Goal: Task Accomplishment & Management: Use online tool/utility

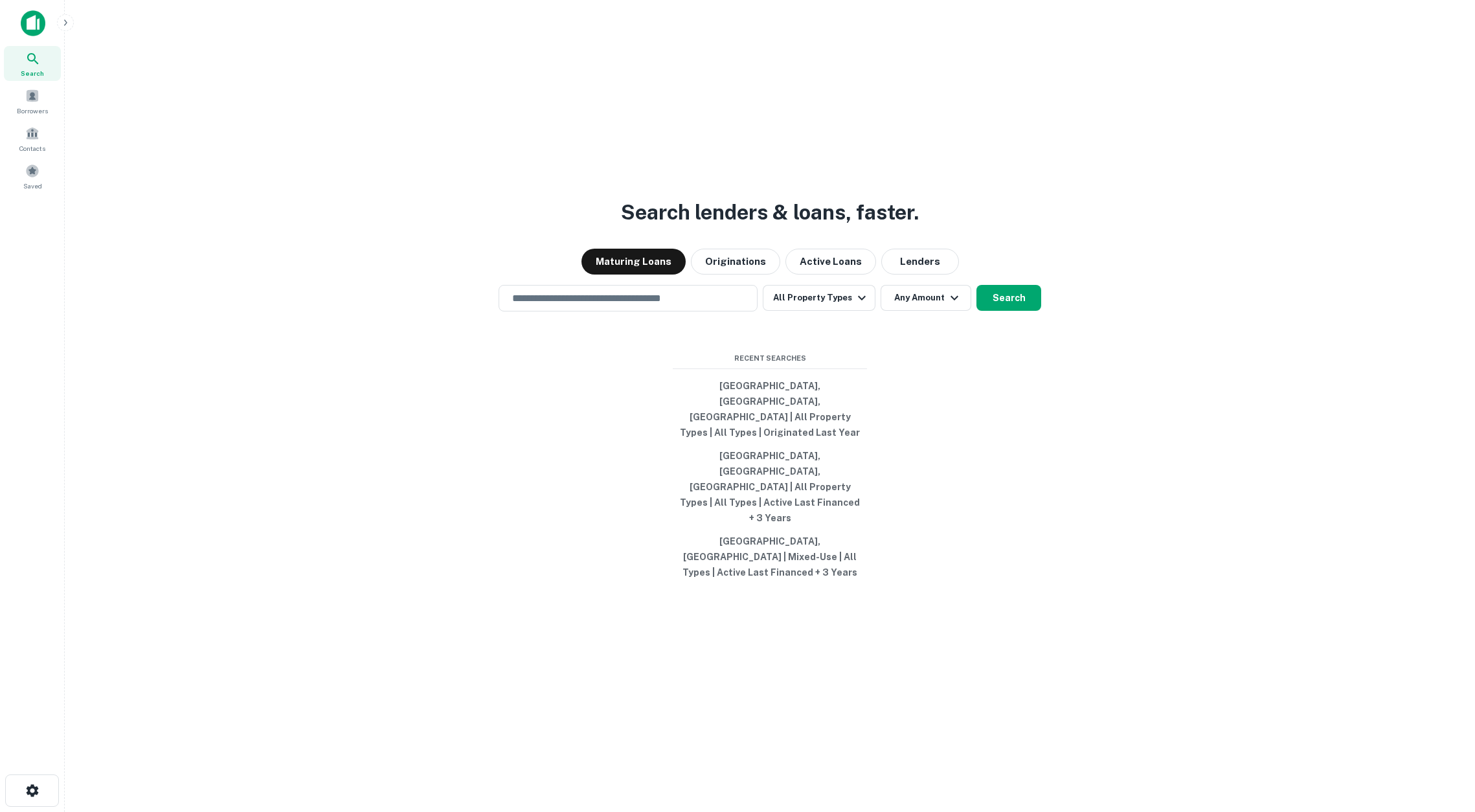
click at [64, 22] on icon "button" at bounding box center [65, 22] width 11 height 11
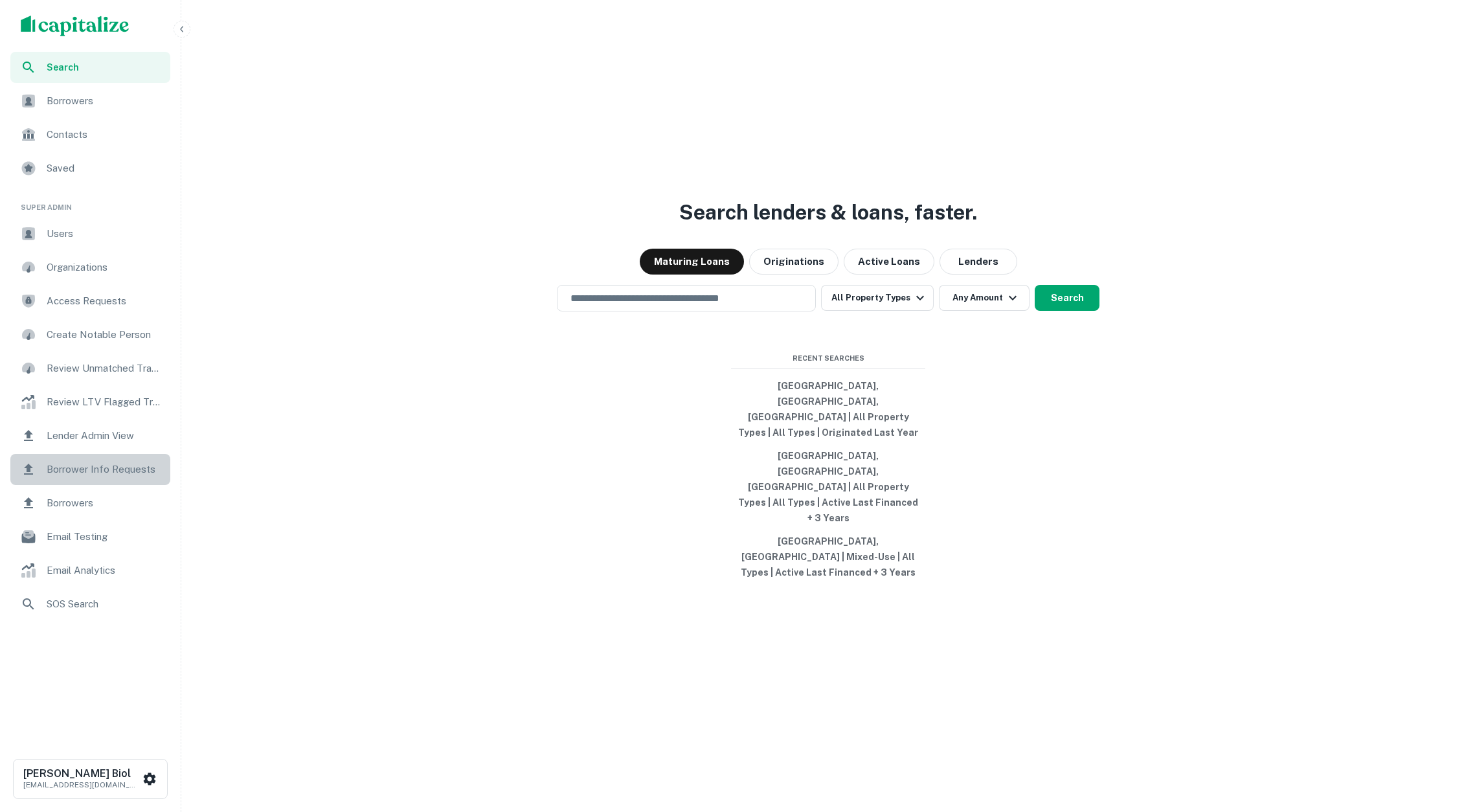
click at [111, 471] on span "Borrower Info Requests" at bounding box center [104, 469] width 116 height 16
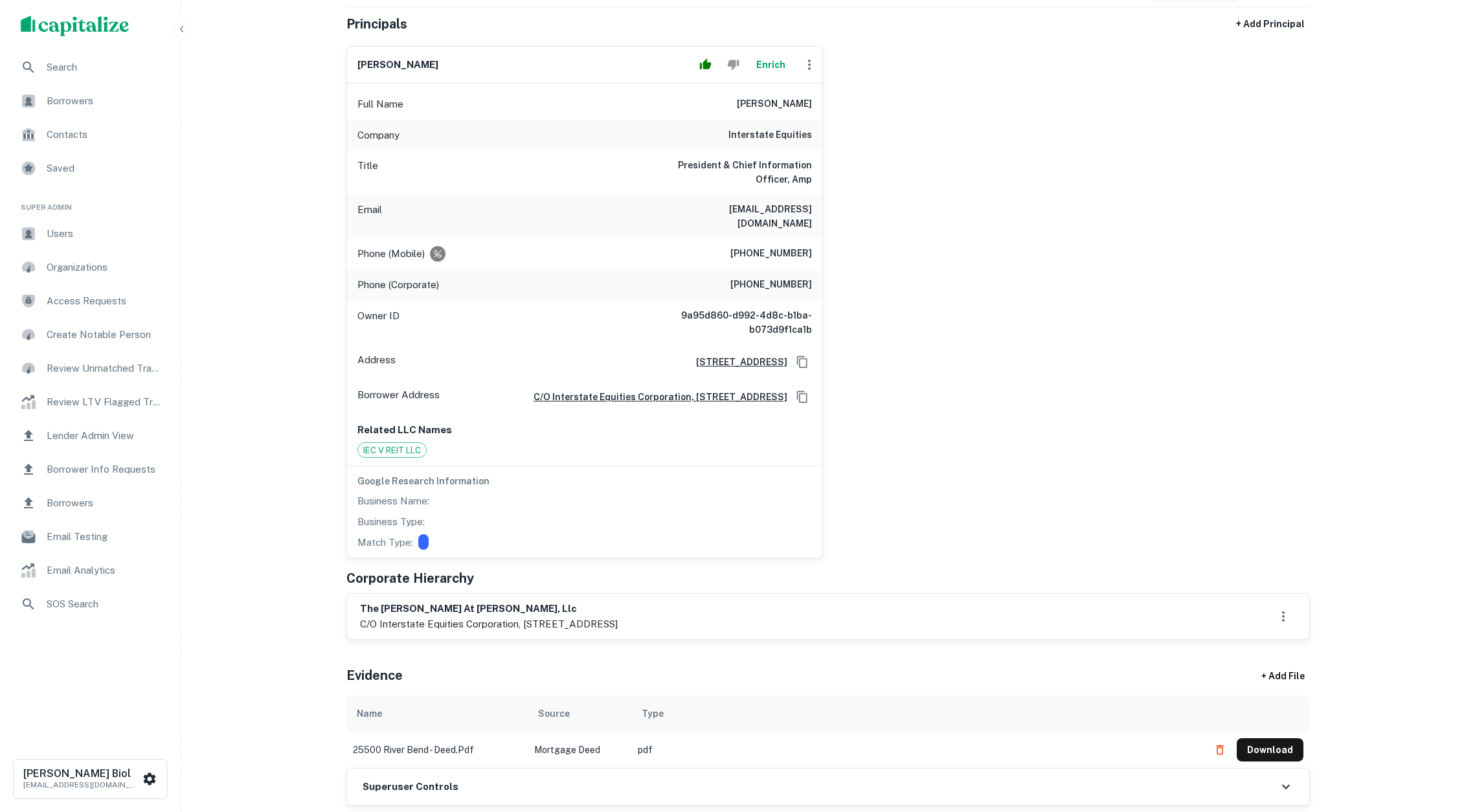
scroll to position [55, 0]
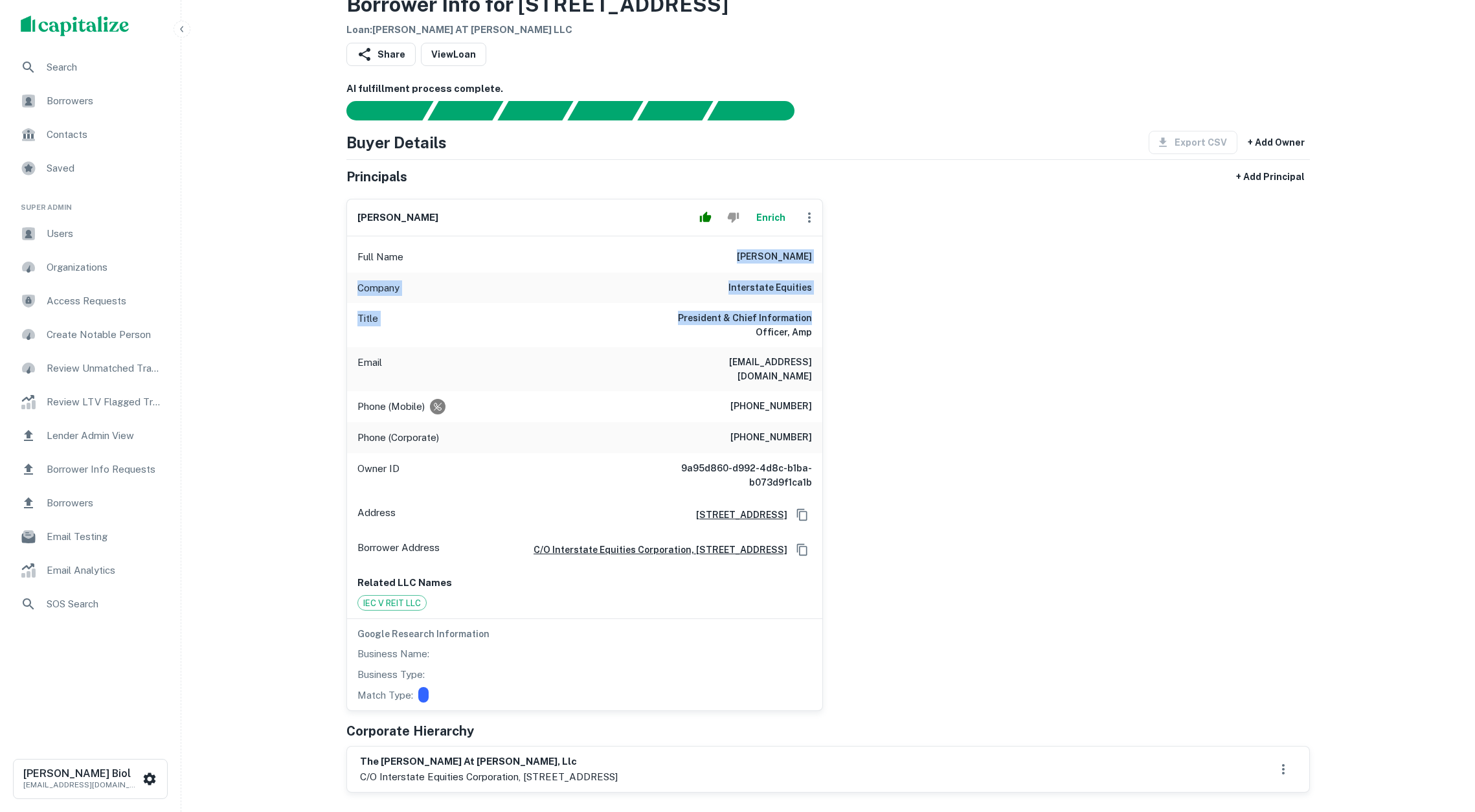
drag, startPoint x: 751, startPoint y: 259, endPoint x: 819, endPoint y: 317, distance: 89.4
click at [819, 317] on div "Full Name marshall boyd Company interstate equities Title President & Chief Inf…" at bounding box center [585, 473] width 475 height 474
click at [808, 324] on h6 "President & Chief Information Officer, Amp" at bounding box center [735, 324] width 156 height 28
drag, startPoint x: 783, startPoint y: 311, endPoint x: 758, endPoint y: 256, distance: 60.4
click at [758, 256] on div "Full Name marshall boyd Company interstate equities Title President & Chief Inf…" at bounding box center [585, 473] width 475 height 474
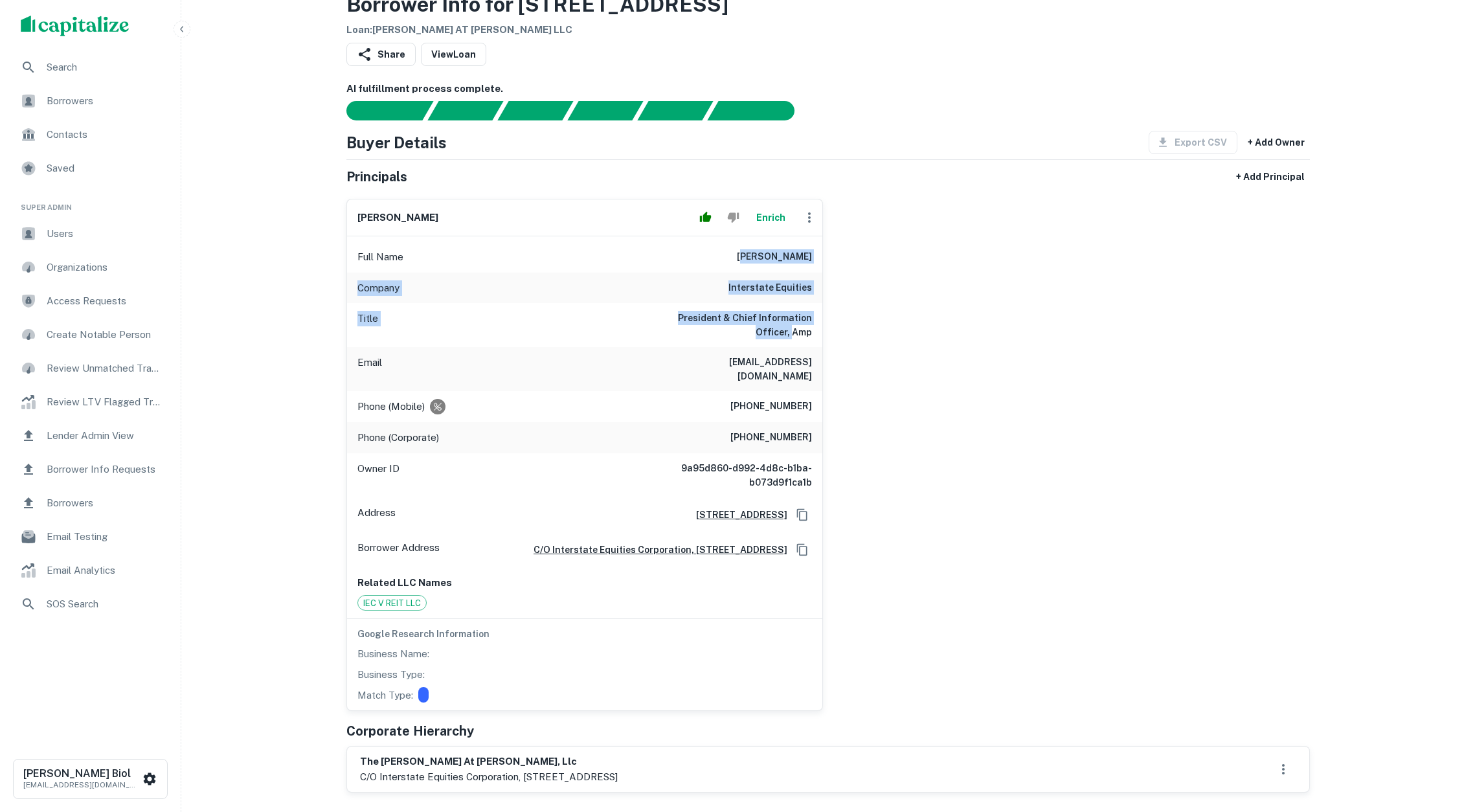
click at [758, 256] on h6 "marshall boyd" at bounding box center [774, 257] width 75 height 16
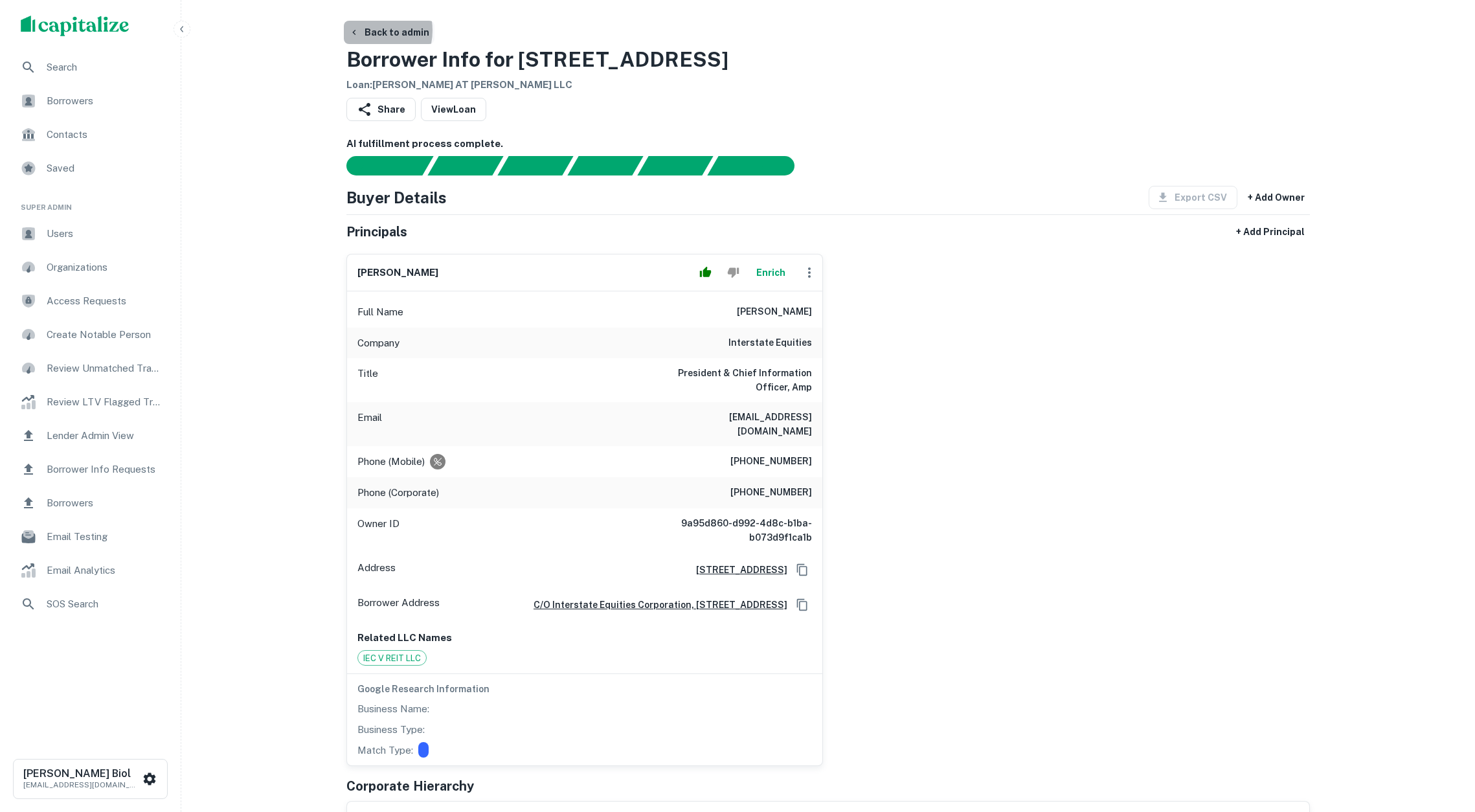
click at [364, 30] on button "Back to admin" at bounding box center [388, 32] width 91 height 23
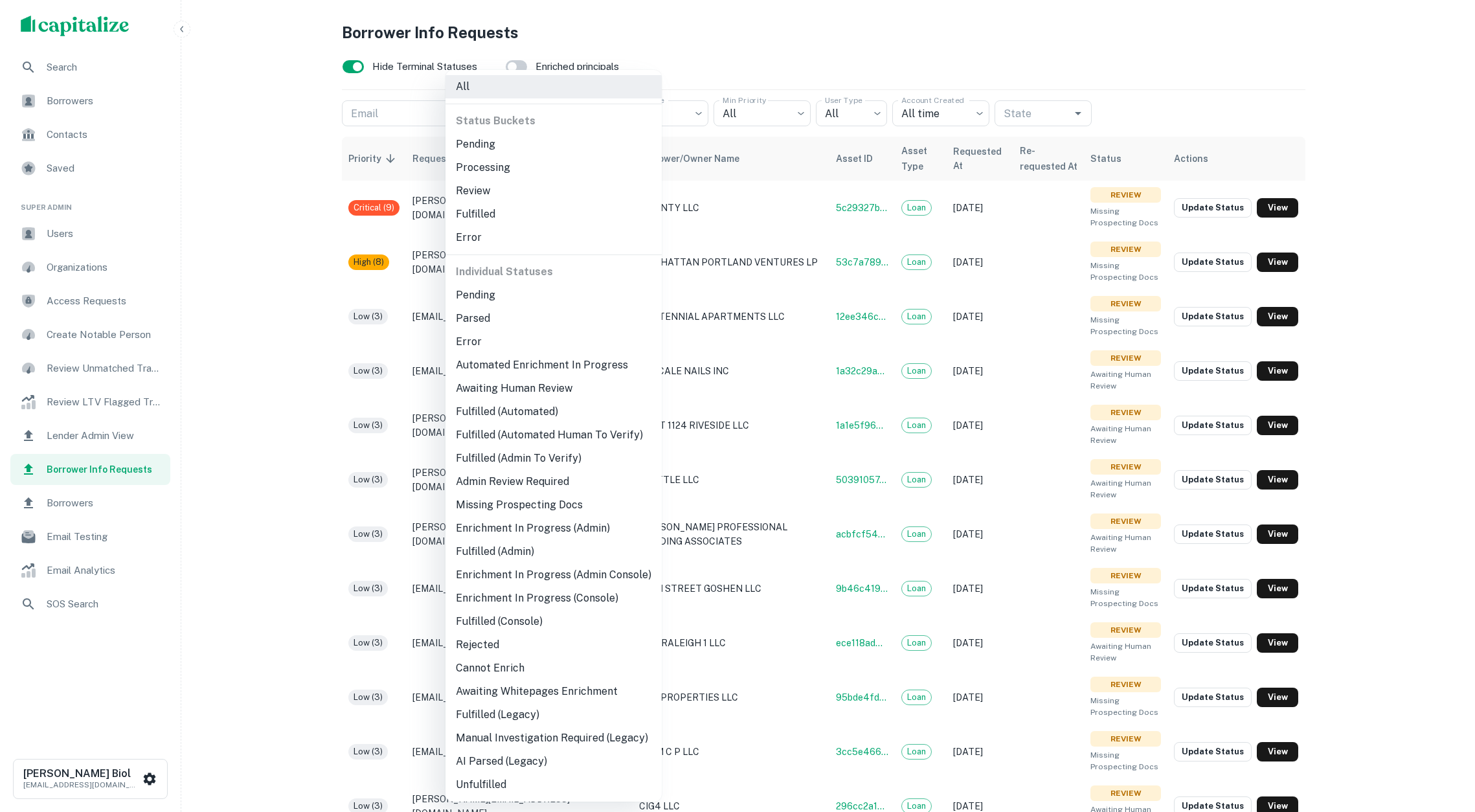
click at [537, 121] on body "Search Borrowers Contacts Saved Super Admin Users Organizations Access Requests…" at bounding box center [737, 406] width 1475 height 812
click at [558, 436] on li "Fulfilled (Automated Human To Verify)" at bounding box center [554, 435] width 216 height 23
type input "**********"
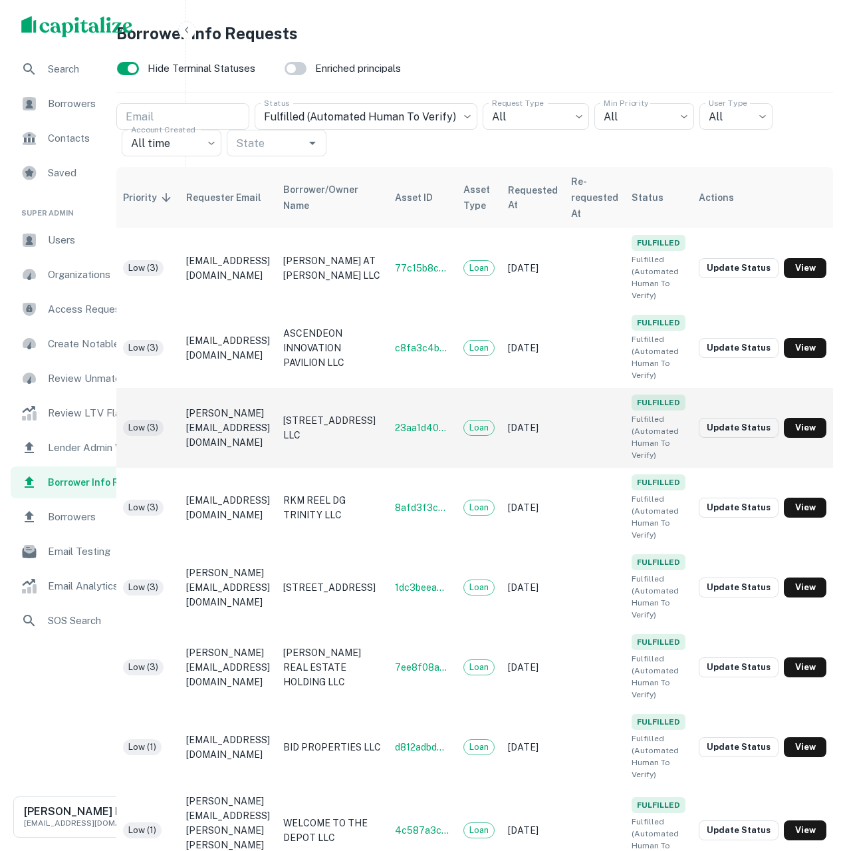
scroll to position [0, 122]
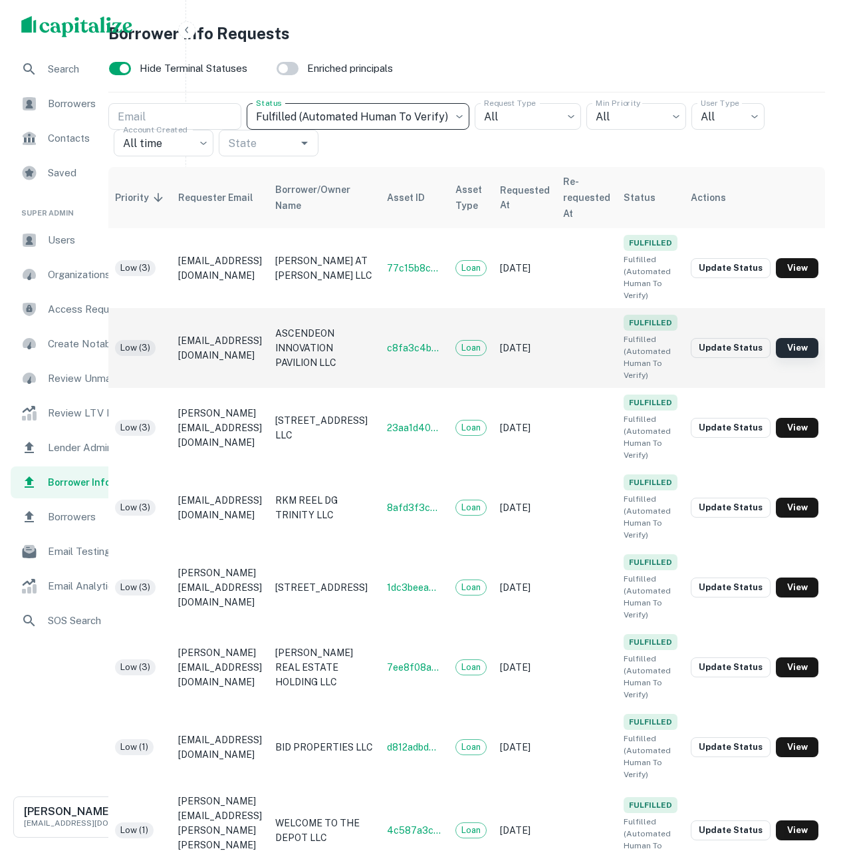
click at [803, 350] on link "View" at bounding box center [797, 348] width 43 height 20
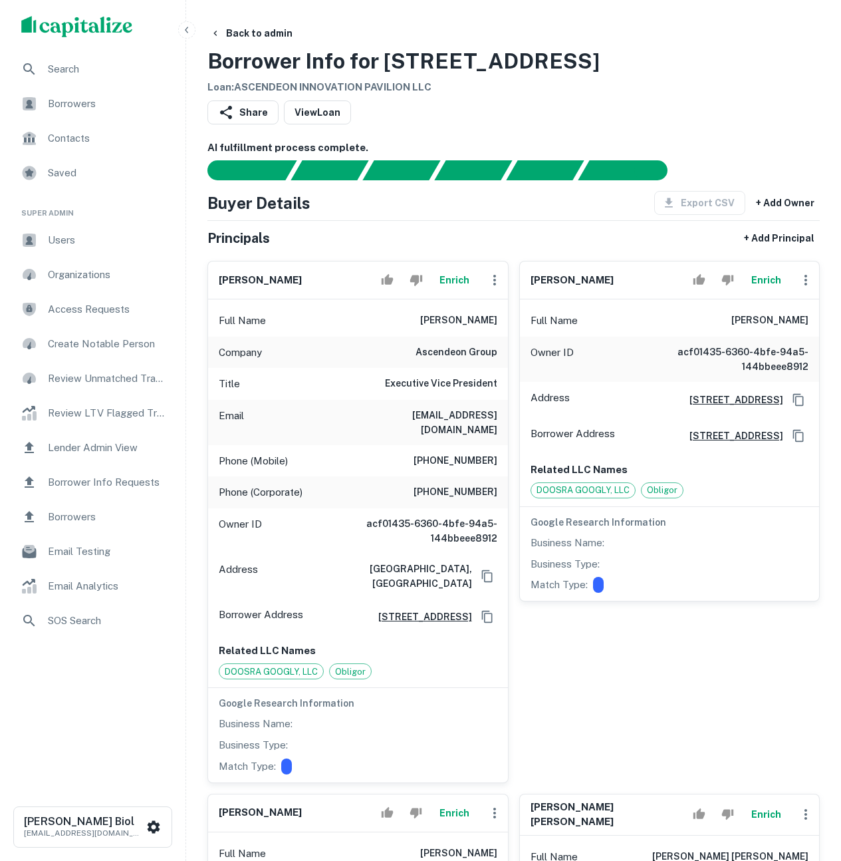
click at [452, 282] on button "Enrich" at bounding box center [455, 280] width 43 height 27
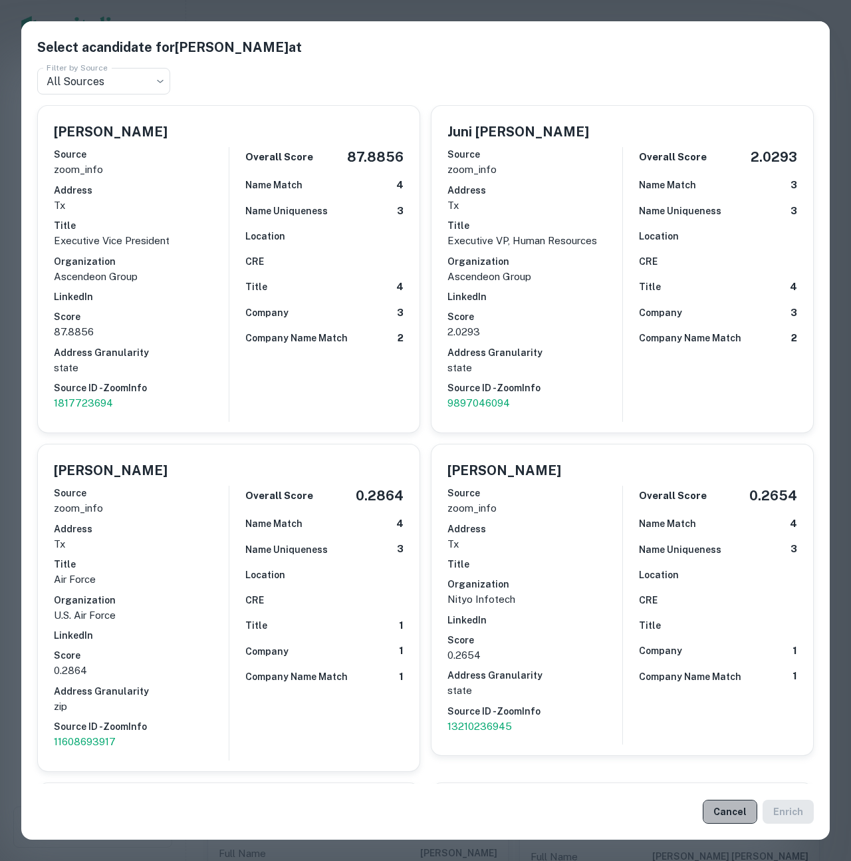
click at [722, 817] on button "Cancel" at bounding box center [730, 812] width 55 height 24
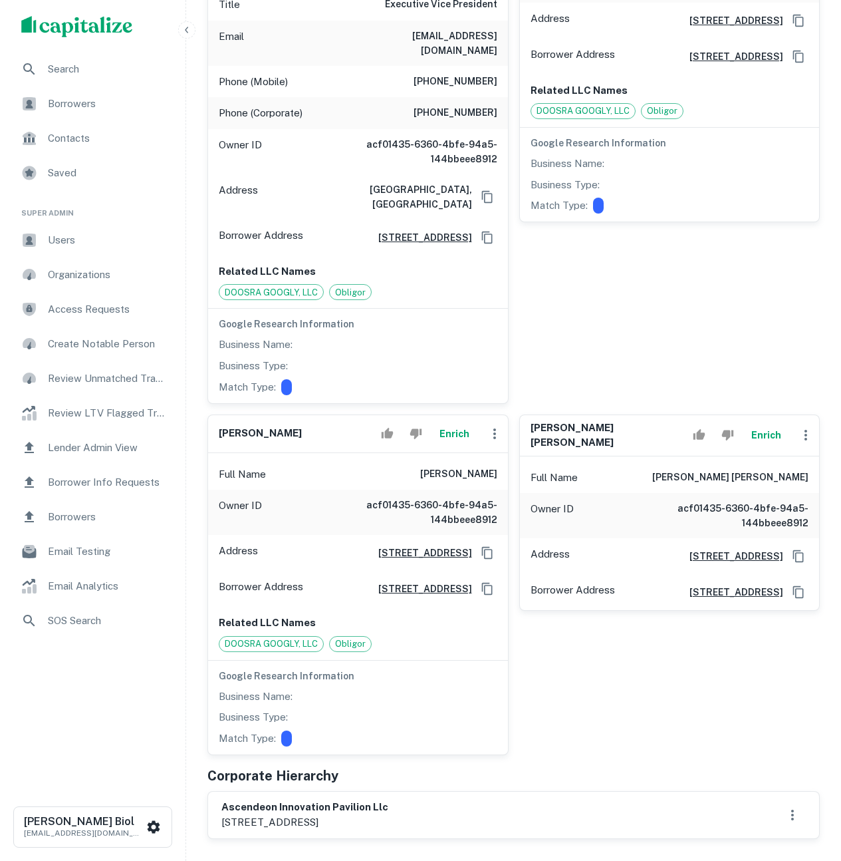
scroll to position [45, 0]
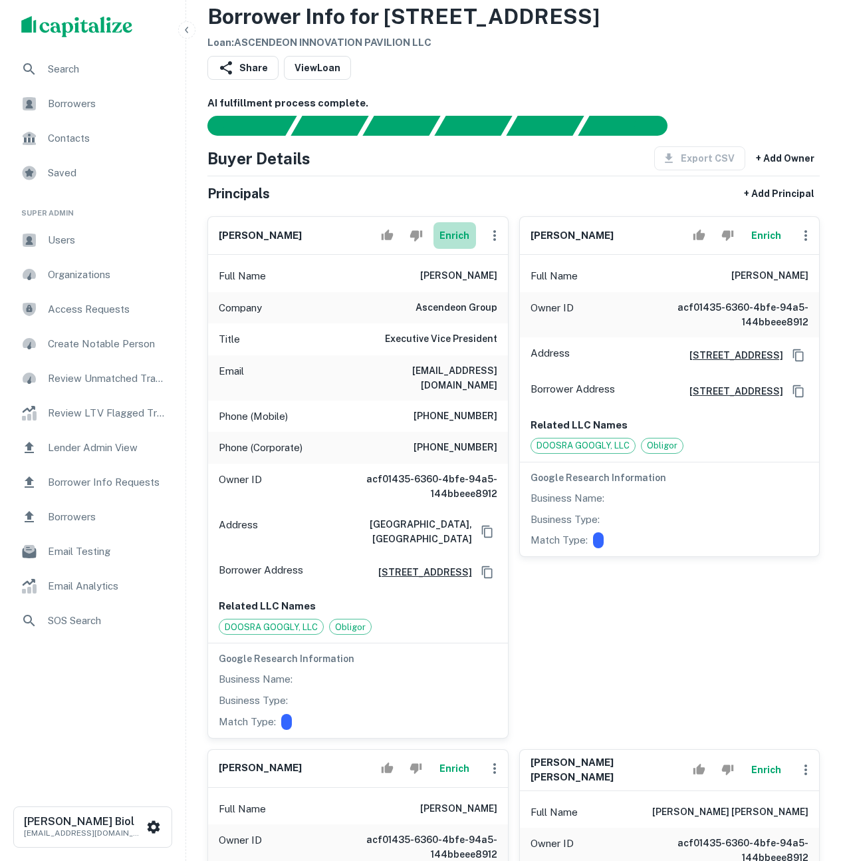
click at [457, 237] on button "Enrich" at bounding box center [455, 235] width 43 height 27
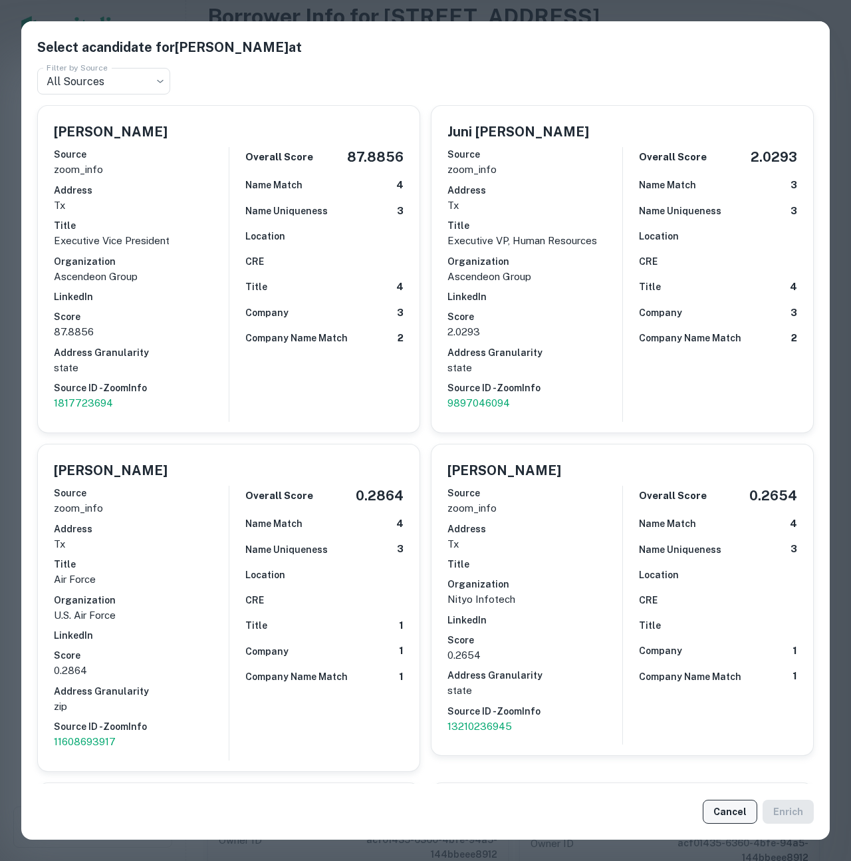
click at [737, 812] on button "Cancel" at bounding box center [730, 812] width 55 height 24
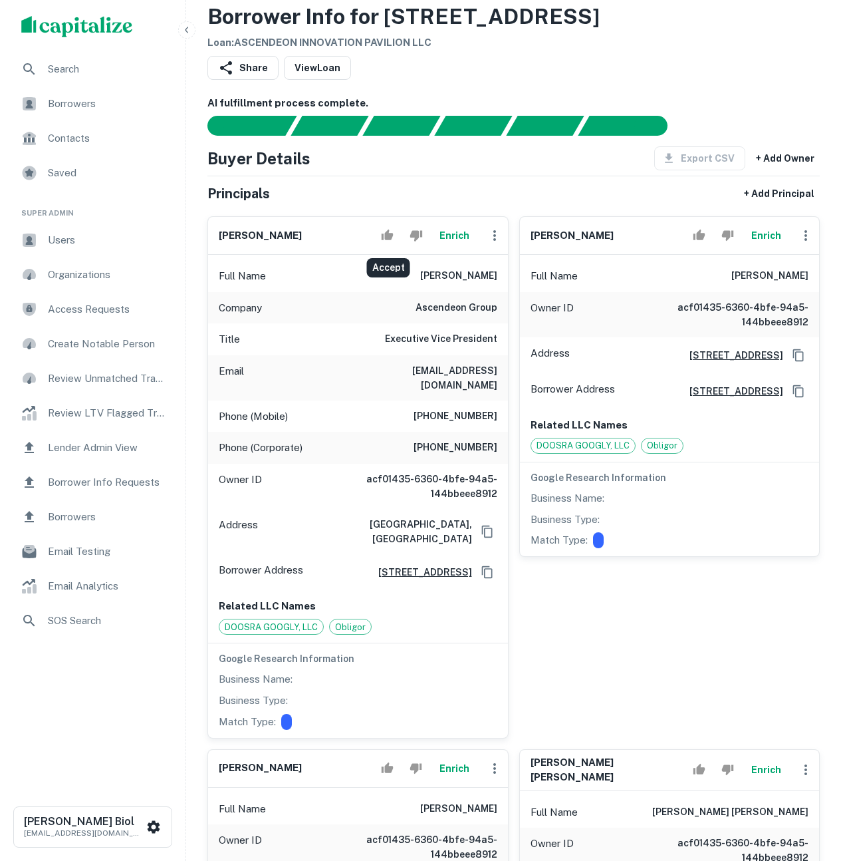
click at [387, 234] on icon "Accept" at bounding box center [388, 234] width 12 height 11
click at [190, 32] on icon "button" at bounding box center [187, 30] width 11 height 11
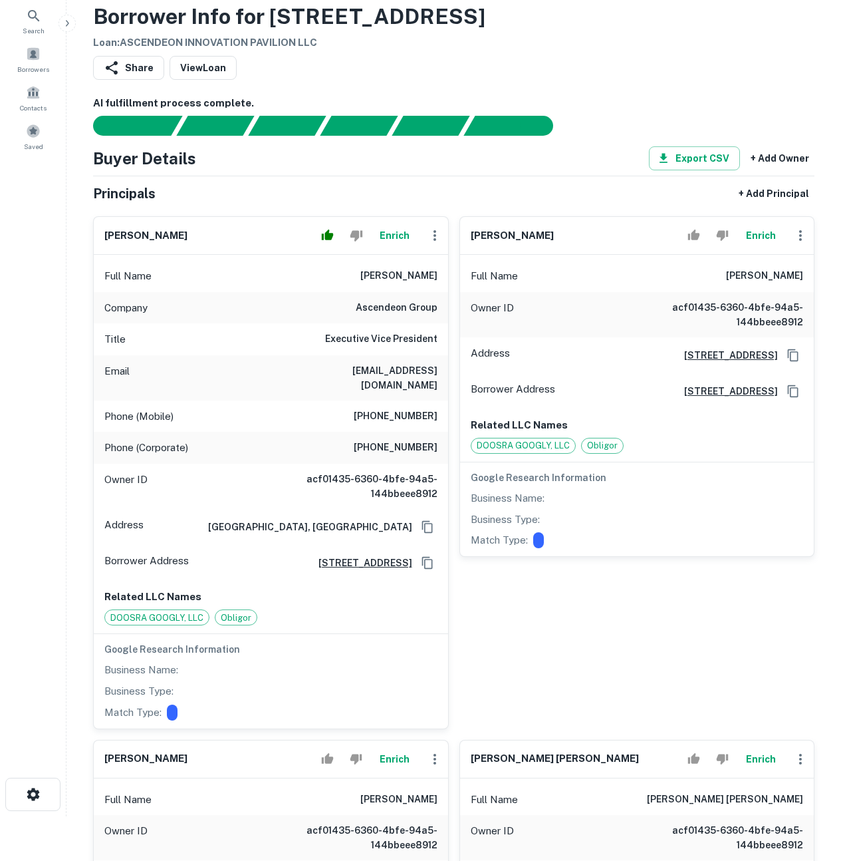
click at [69, 30] on button "button" at bounding box center [67, 23] width 17 height 17
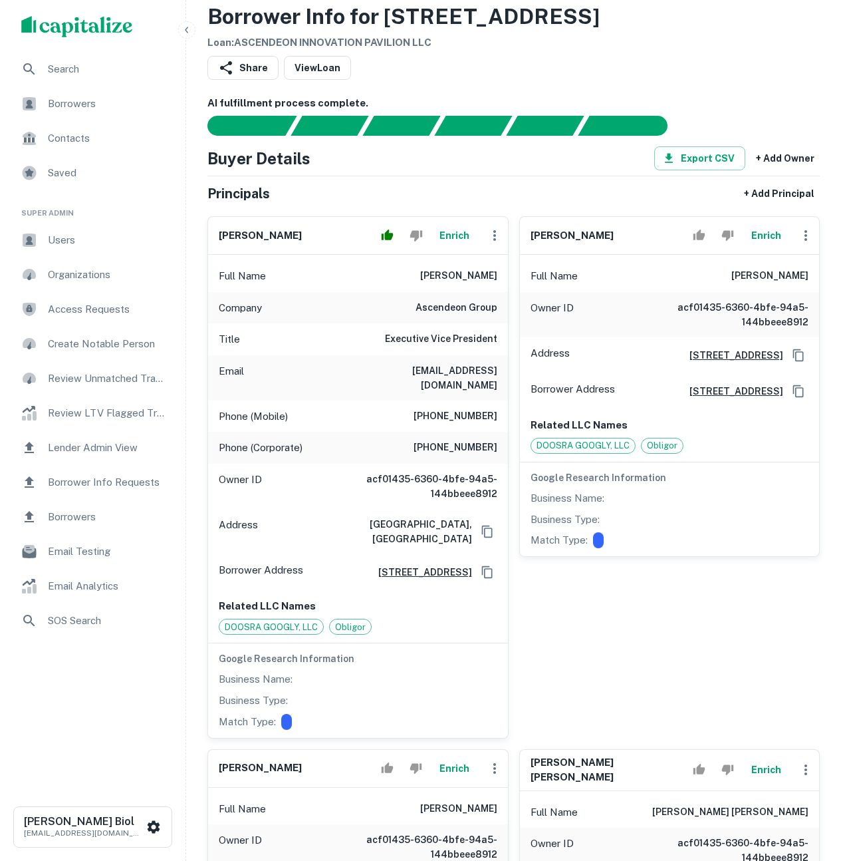
click at [106, 484] on span "Borrower Info Requests" at bounding box center [107, 482] width 119 height 16
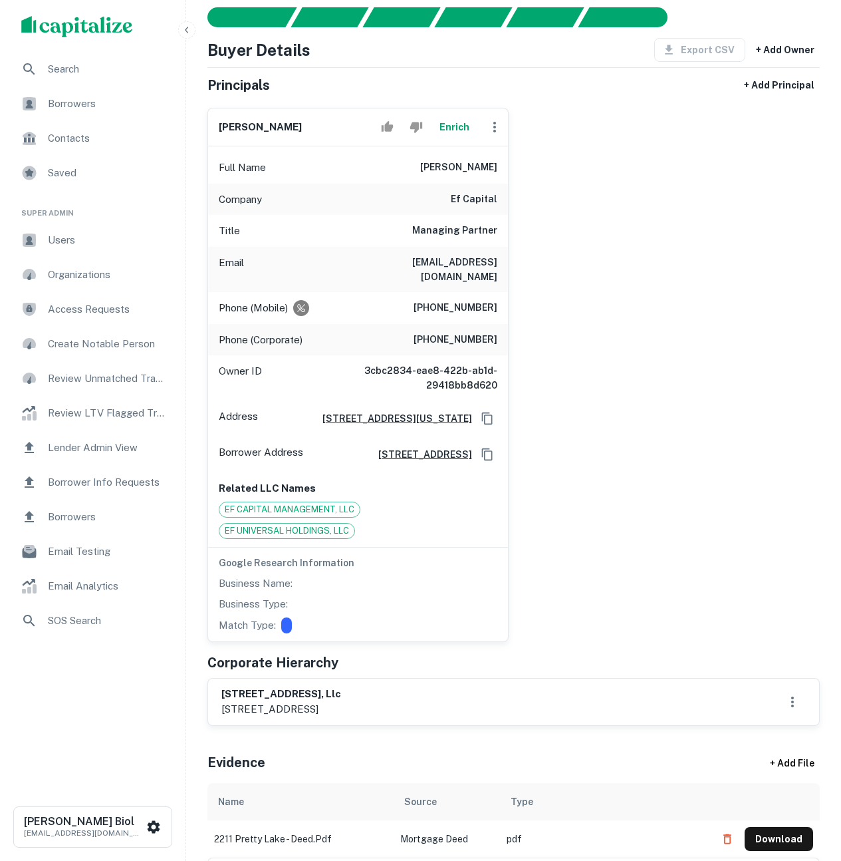
scroll to position [84, 0]
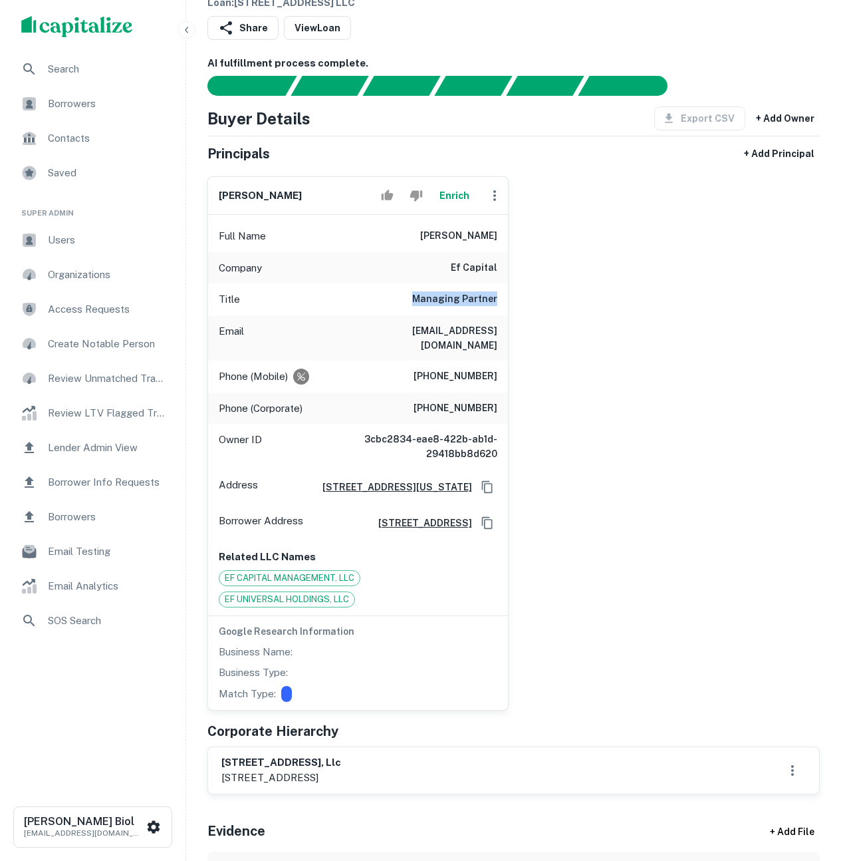
drag, startPoint x: 413, startPoint y: 297, endPoint x: 516, endPoint y: 300, distance: 102.5
click at [516, 300] on div "matt fischer Enrich Full Name matt fischer Company ef capital Title Managing Pa…" at bounding box center [508, 438] width 623 height 545
drag, startPoint x: 293, startPoint y: 581, endPoint x: 343, endPoint y: 604, distance: 55.1
click at [343, 604] on div "EF CAPITAL MANAGEMENT, LLC EF UNIVERSAL HOLDINGS, LLC" at bounding box center [358, 588] width 279 height 37
click at [343, 604] on span "EF UNIVERSAL HOLDINGS, LLC" at bounding box center [287, 599] width 135 height 13
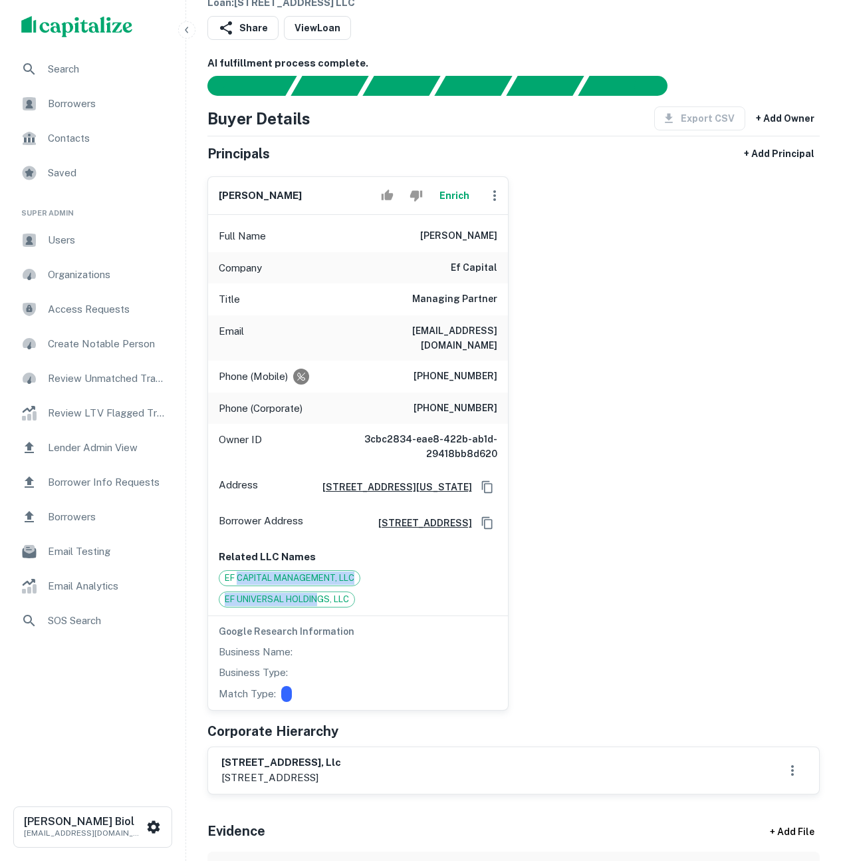
drag, startPoint x: 324, startPoint y: 607, endPoint x: 239, endPoint y: 585, distance: 87.3
click at [239, 585] on div "EF CAPITAL MANAGEMENT, LLC EF UNIVERSAL HOLDINGS, LLC" at bounding box center [358, 588] width 279 height 37
click at [239, 585] on span "EF CAPITAL MANAGEMENT, LLC" at bounding box center [290, 577] width 140 height 13
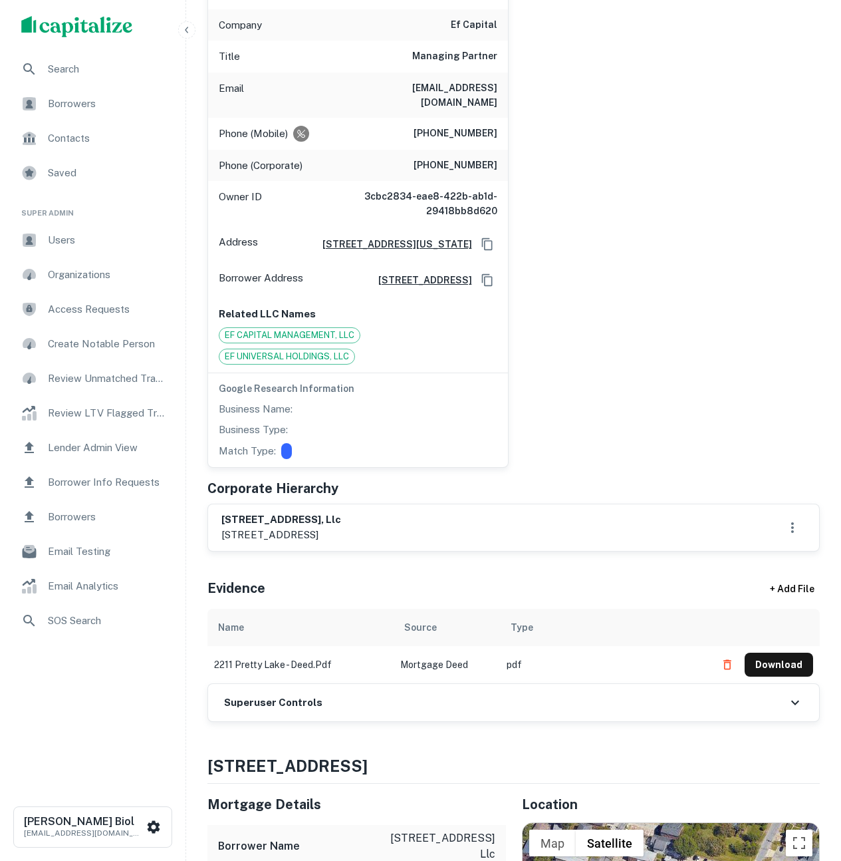
scroll to position [0, 0]
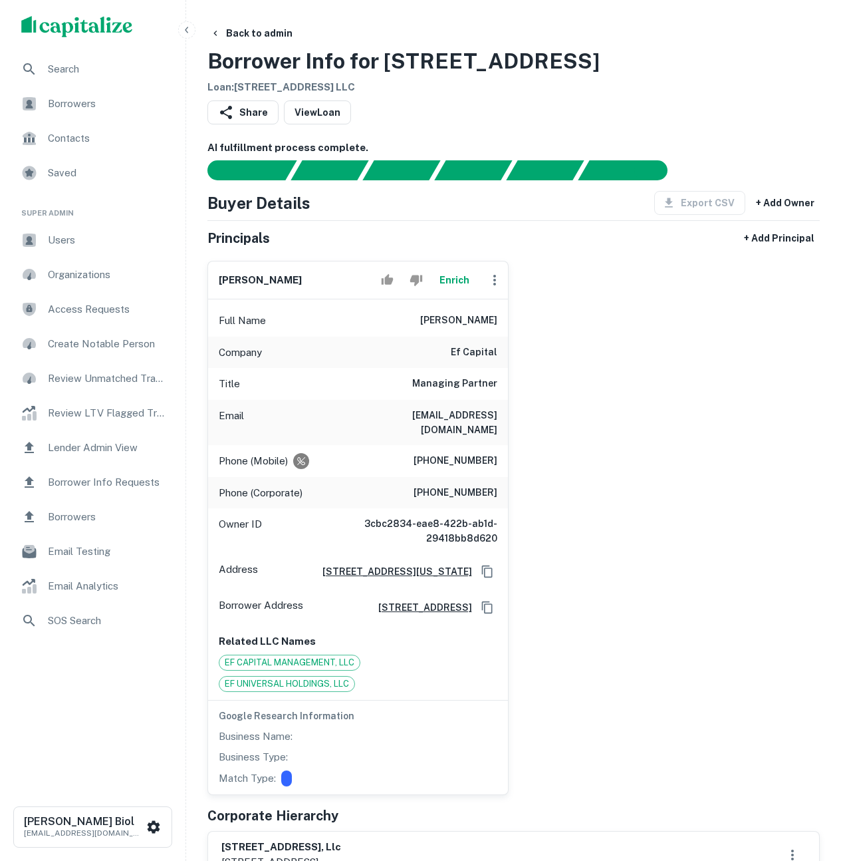
click at [452, 282] on button "Enrich" at bounding box center [455, 280] width 43 height 27
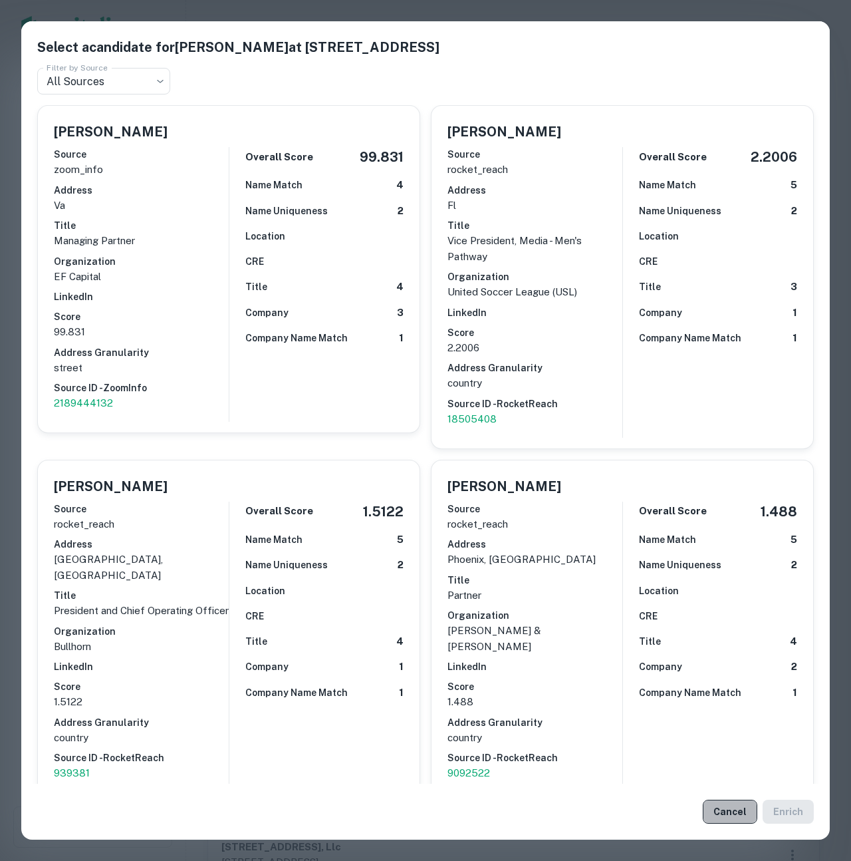
click at [722, 816] on button "Cancel" at bounding box center [730, 812] width 55 height 24
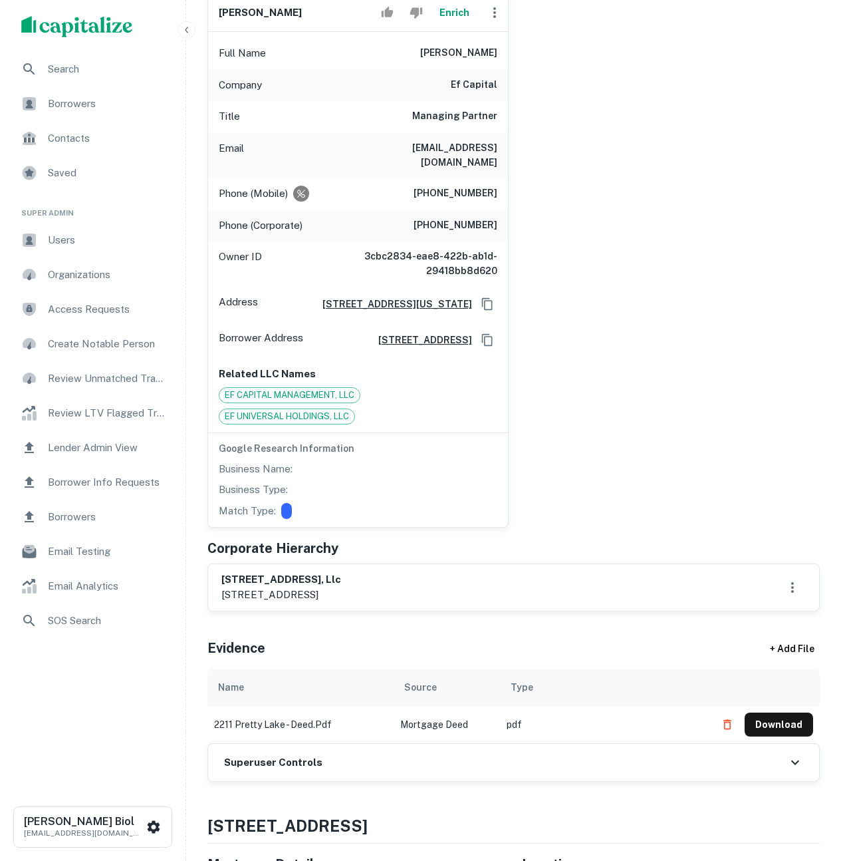
scroll to position [336, 0]
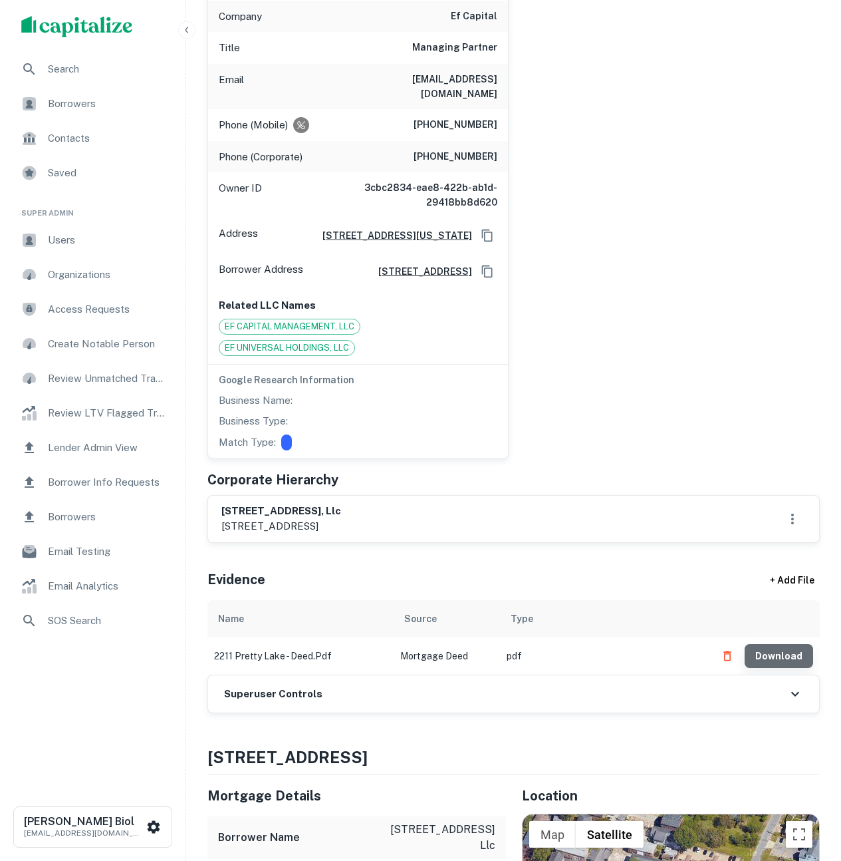
click at [783, 664] on button "Download" at bounding box center [779, 656] width 69 height 24
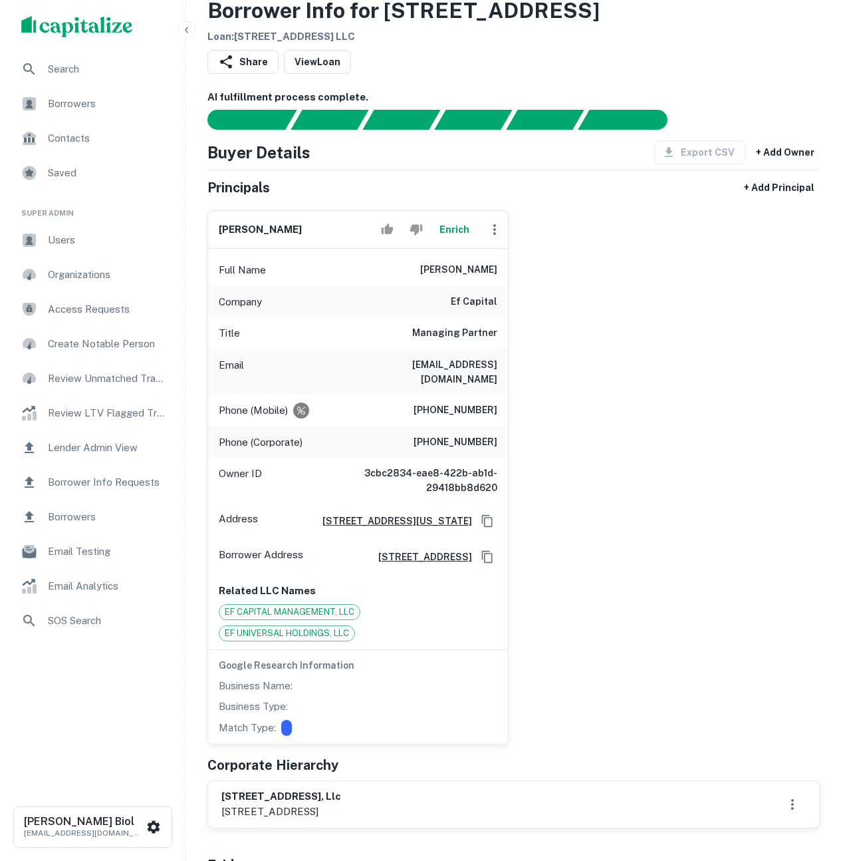
scroll to position [17, 0]
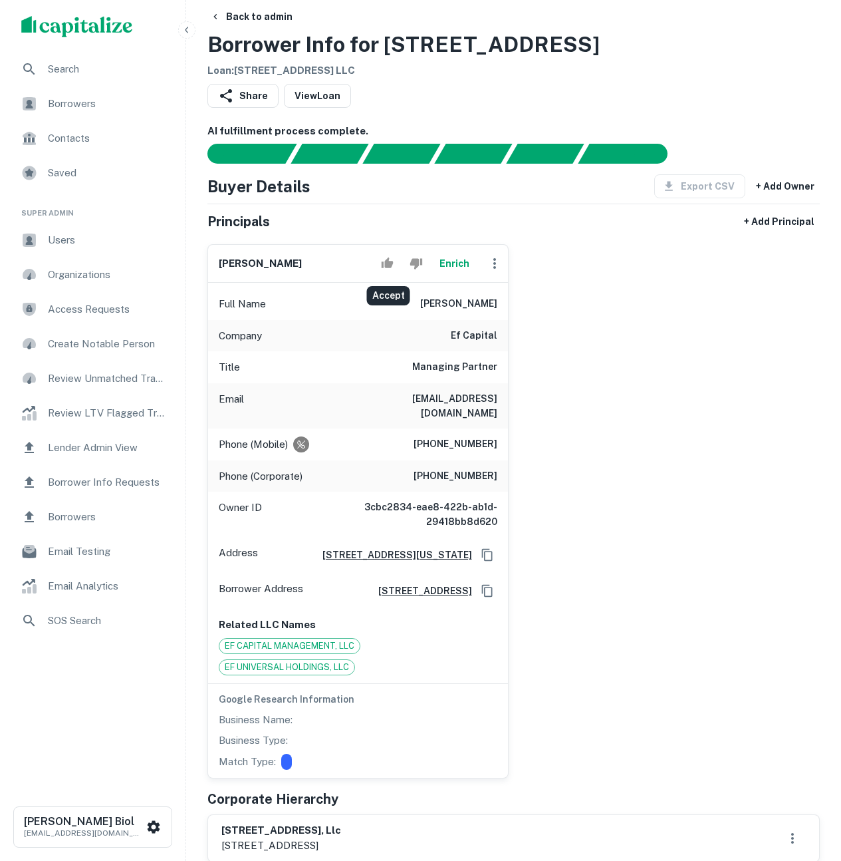
click at [388, 264] on icon "Accept" at bounding box center [388, 262] width 12 height 11
click at [675, 377] on div "matt fischer Enrich Full Name matt fischer Company ef capital Title Managing Pa…" at bounding box center [508, 505] width 623 height 545
click at [216, 19] on icon "button" at bounding box center [215, 16] width 11 height 11
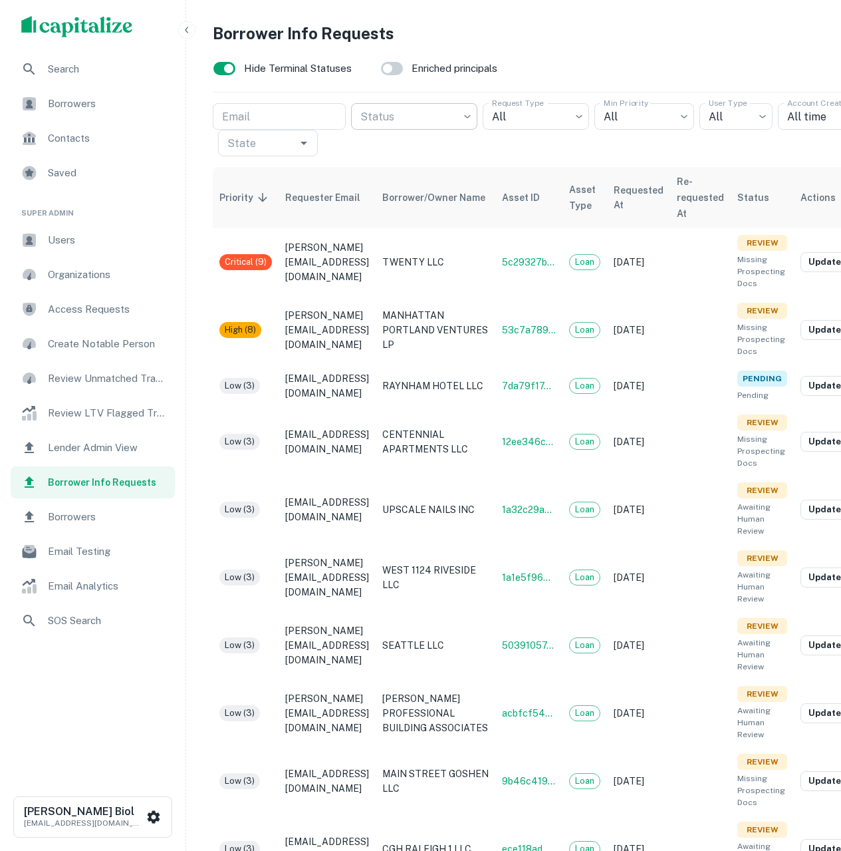
click at [454, 121] on body "Search Borrowers Contacts Saved Super Admin Users Organizations Access Requests…" at bounding box center [420, 425] width 841 height 851
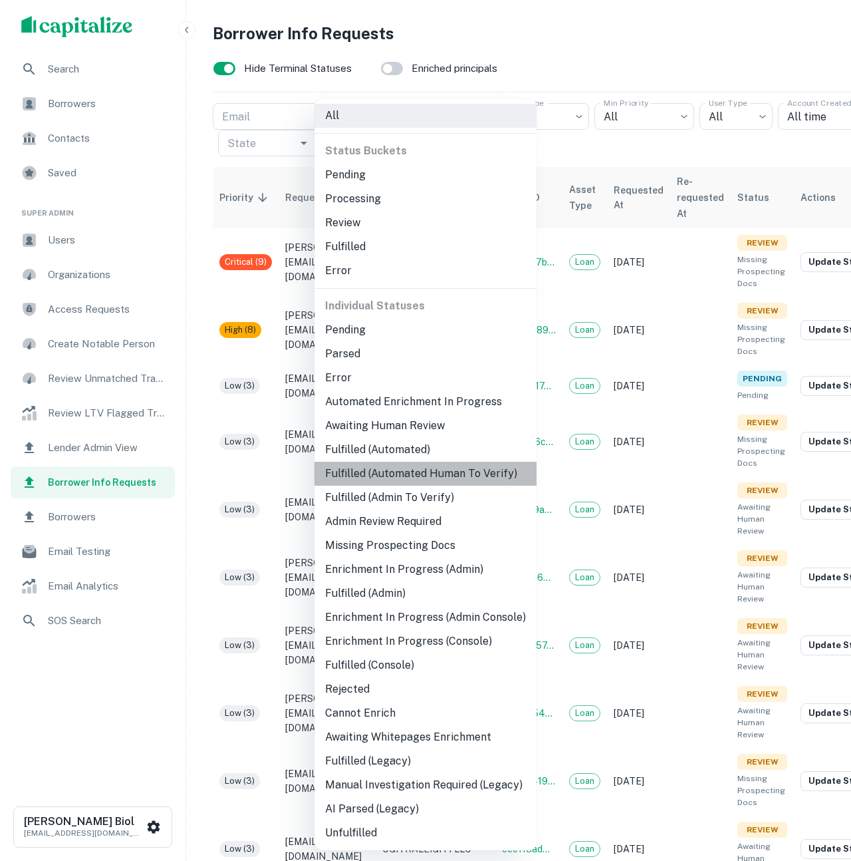
click at [439, 477] on li "Fulfilled (Automated Human To Verify)" at bounding box center [426, 474] width 222 height 24
type input "**********"
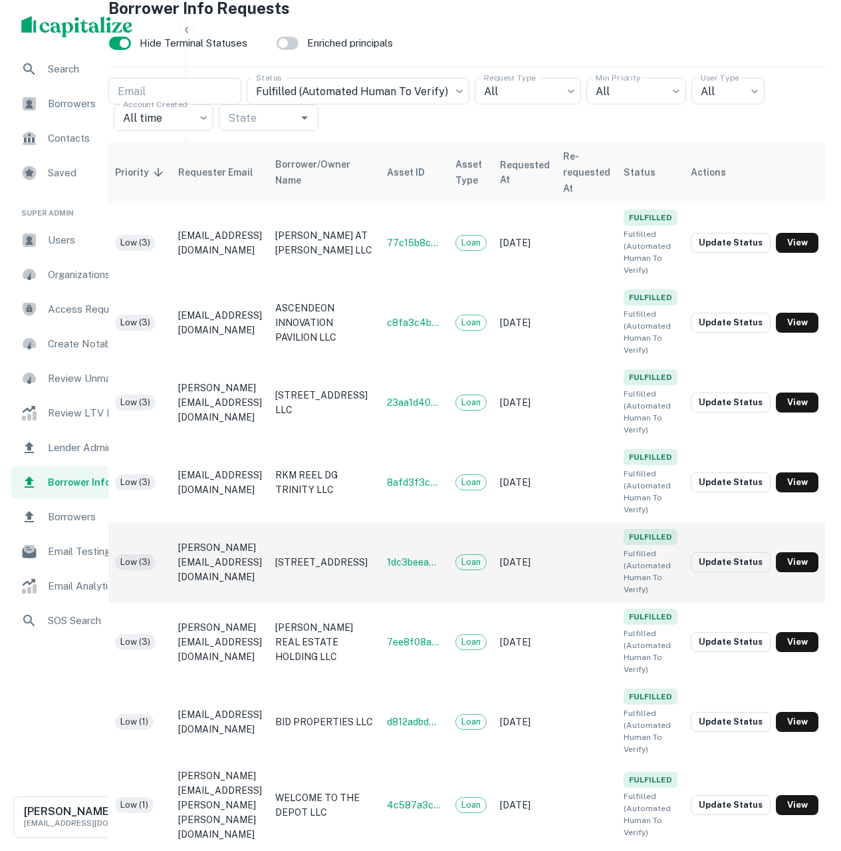
scroll to position [34, 122]
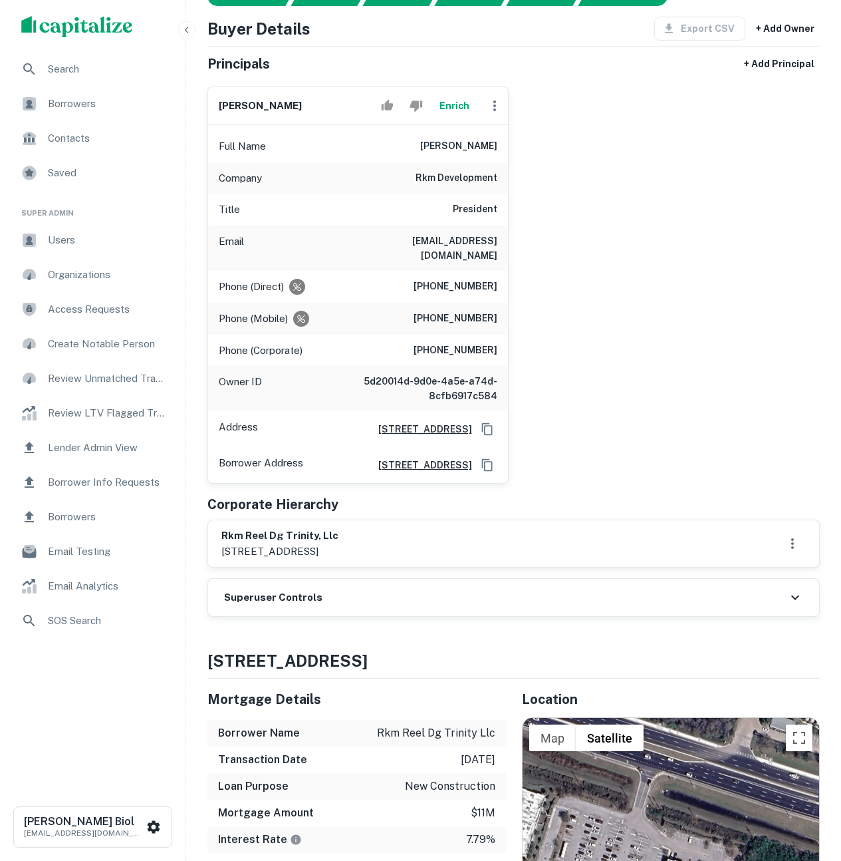
scroll to position [112, 0]
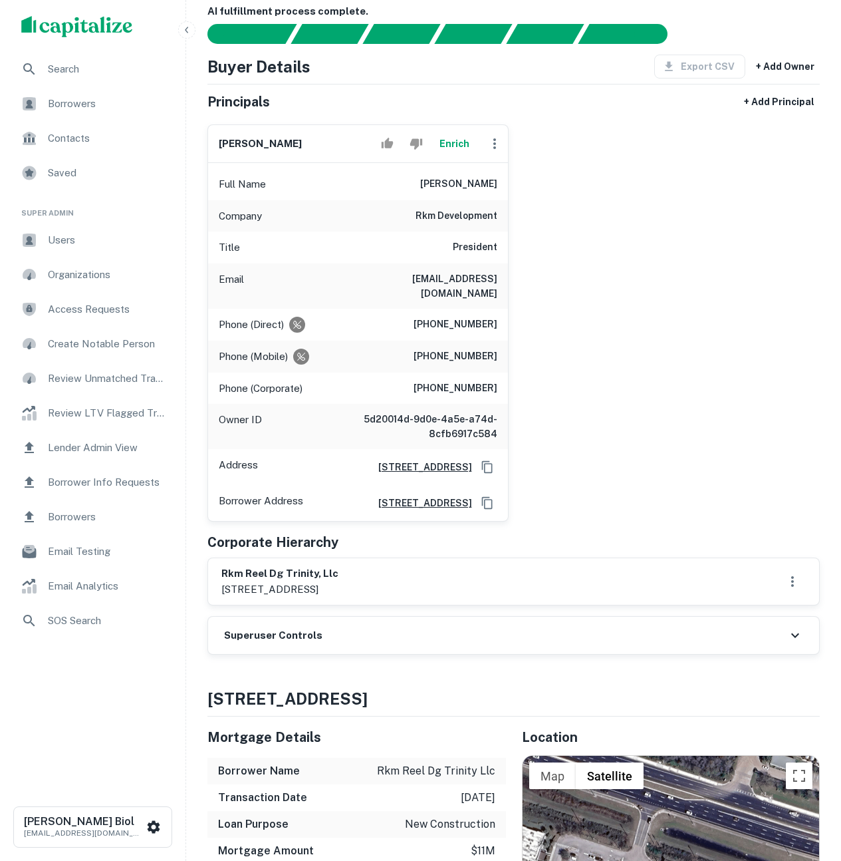
click at [452, 139] on button "Enrich" at bounding box center [455, 143] width 43 height 27
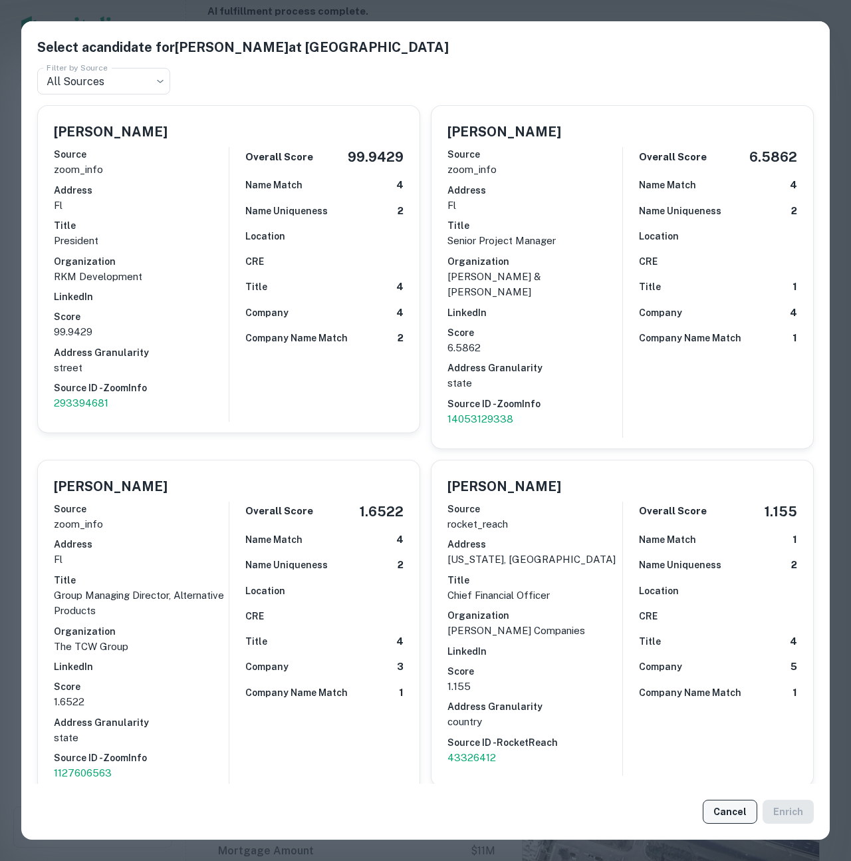
click at [728, 812] on button "Cancel" at bounding box center [730, 812] width 55 height 24
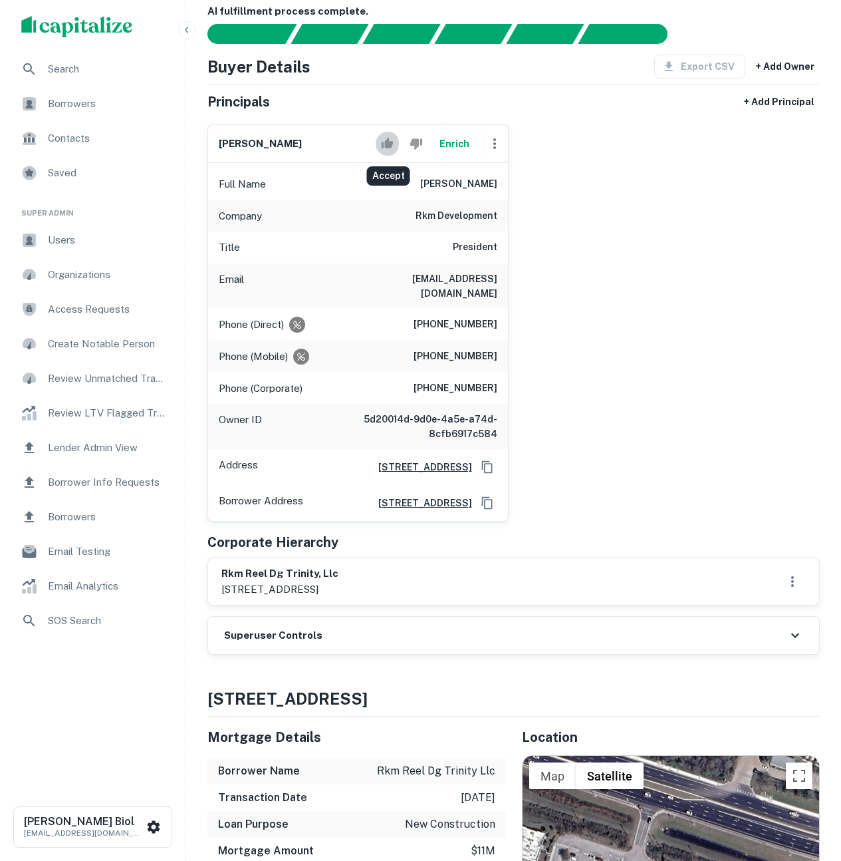
click at [388, 142] on icon "Accept" at bounding box center [388, 143] width 12 height 11
click at [658, 214] on div "[PERSON_NAME] Full Name [PERSON_NAME] Company rkm development Title President E…" at bounding box center [508, 318] width 623 height 408
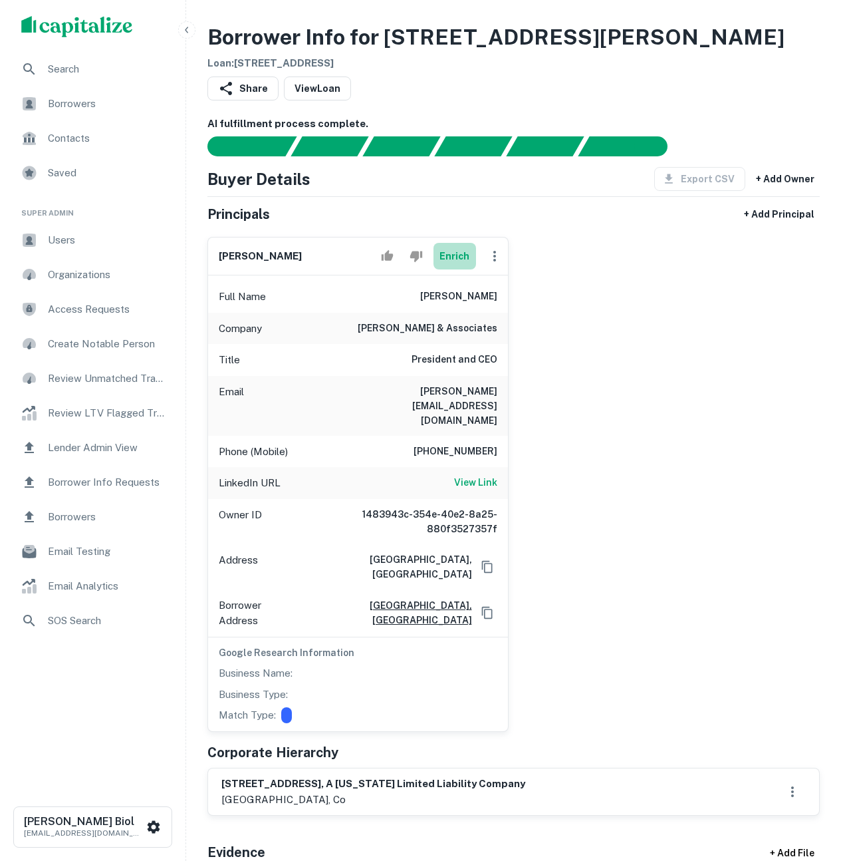
click at [452, 262] on button "Enrich" at bounding box center [455, 256] width 43 height 27
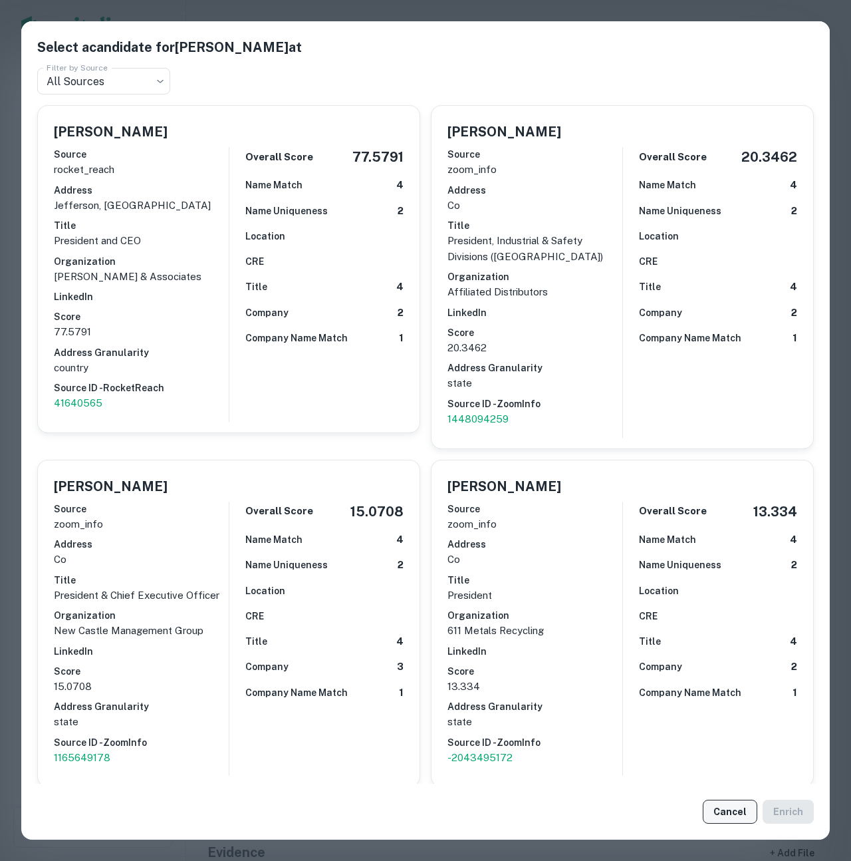
click at [728, 810] on button "Cancel" at bounding box center [730, 812] width 55 height 24
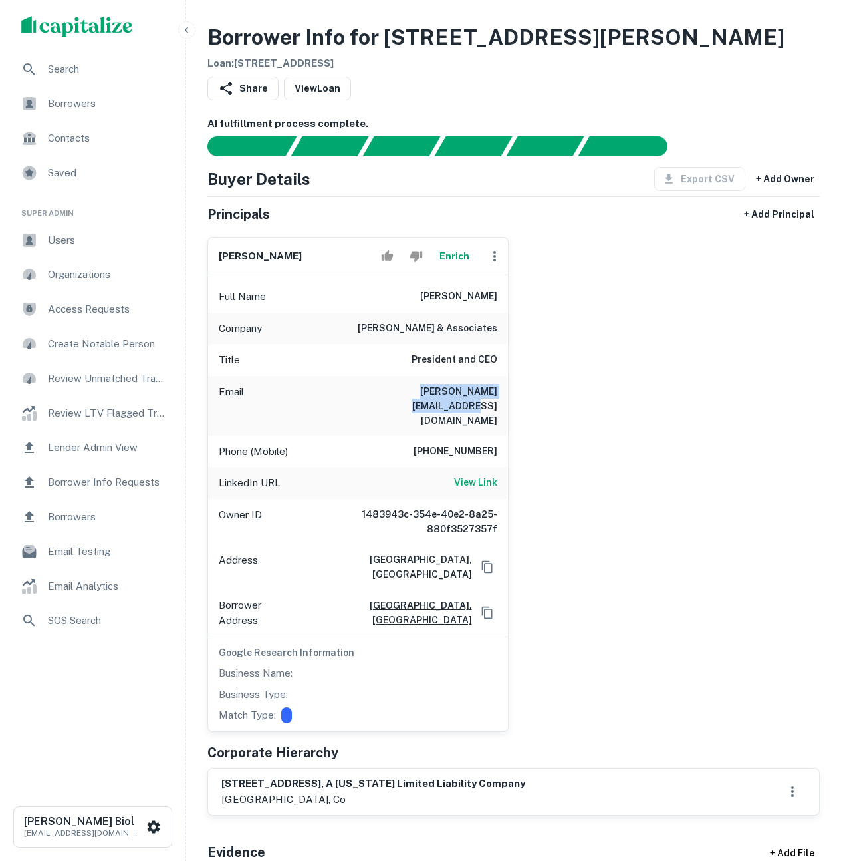
drag, startPoint x: 370, startPoint y: 388, endPoint x: 529, endPoint y: 393, distance: 159.1
click at [529, 393] on div "[PERSON_NAME] Full Name [PERSON_NAME] Company [PERSON_NAME] & associates Title …" at bounding box center [508, 479] width 623 height 506
click at [694, 407] on div "[PERSON_NAME] Full Name [PERSON_NAME] Company [PERSON_NAME] & associates Title …" at bounding box center [508, 479] width 623 height 506
click at [456, 254] on button "Enrich" at bounding box center [455, 256] width 43 height 27
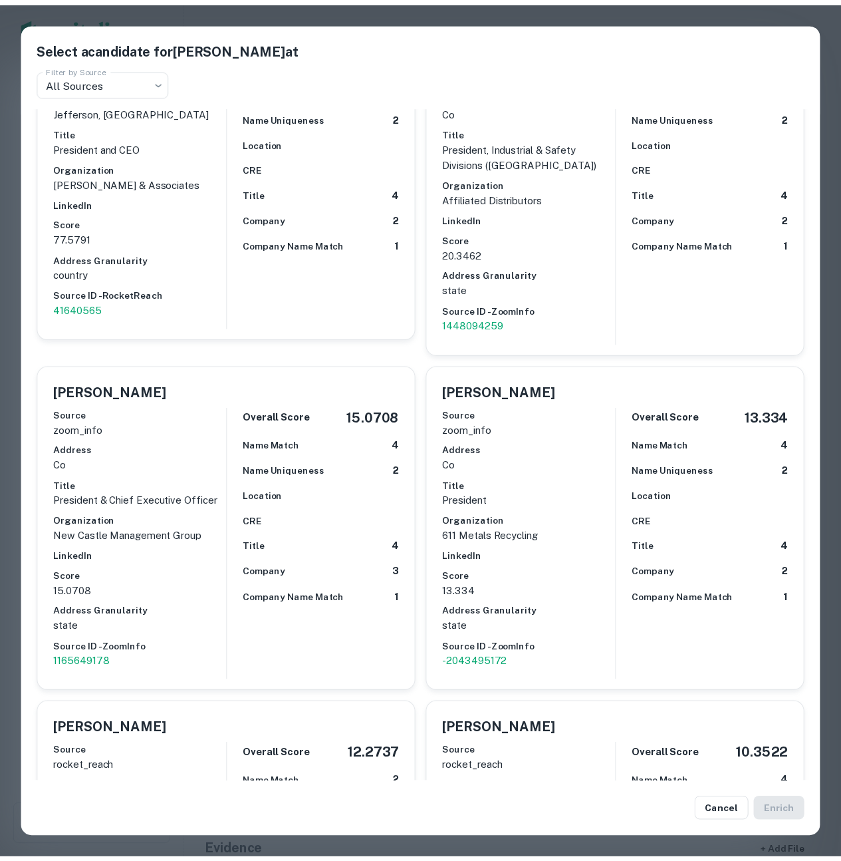
scroll to position [120, 0]
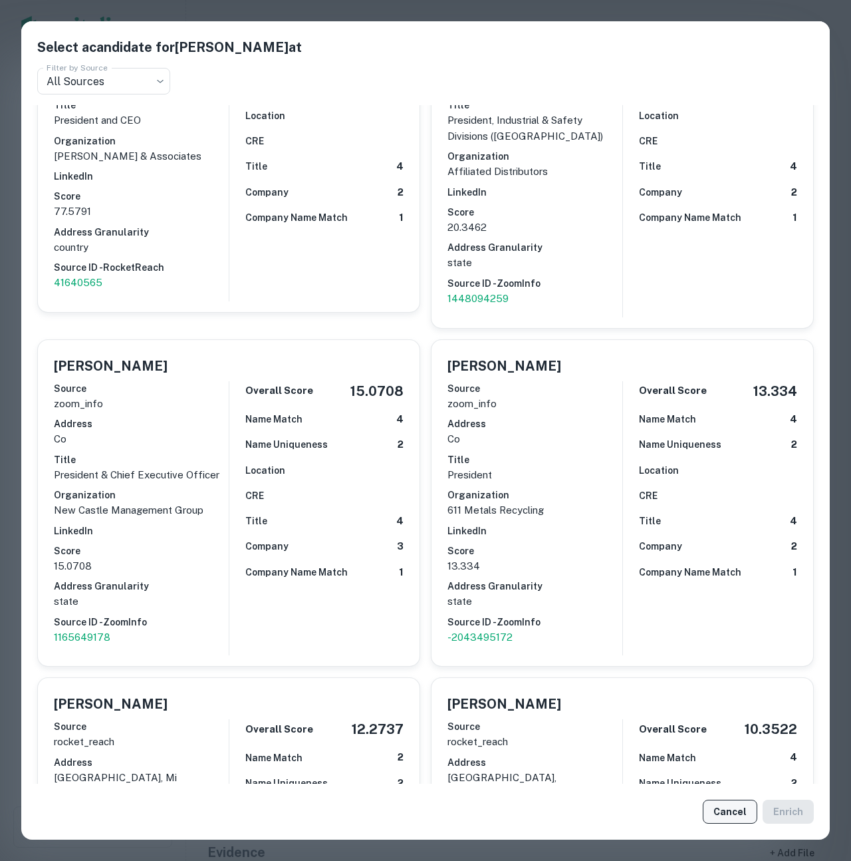
click at [735, 817] on button "Cancel" at bounding box center [730, 812] width 55 height 24
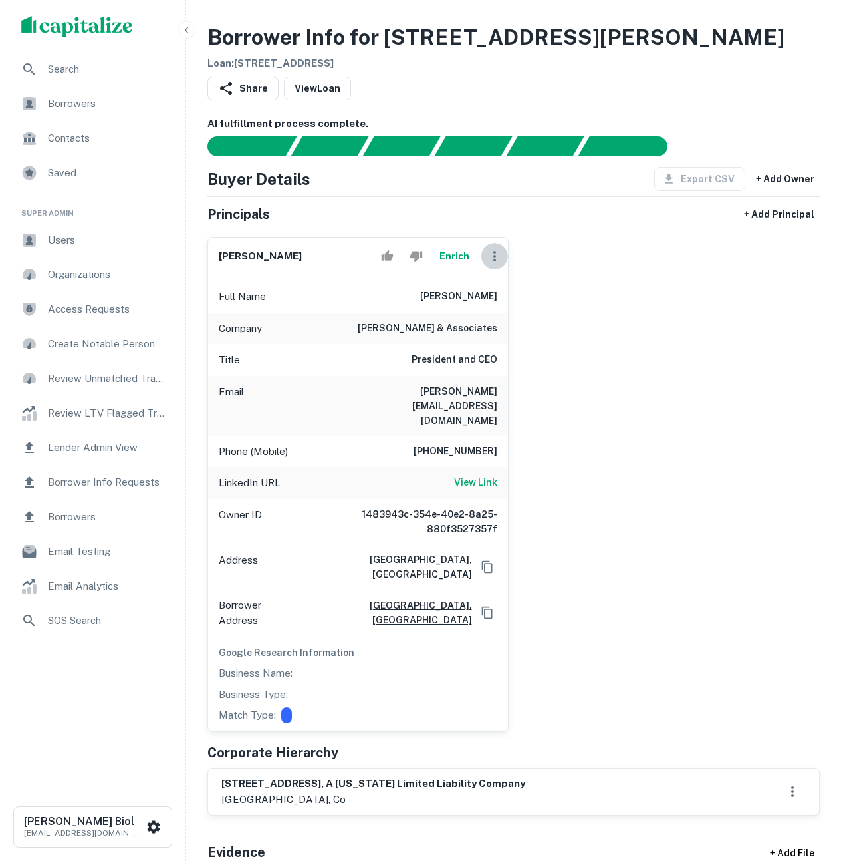
click at [490, 253] on icon "button" at bounding box center [495, 256] width 16 height 16
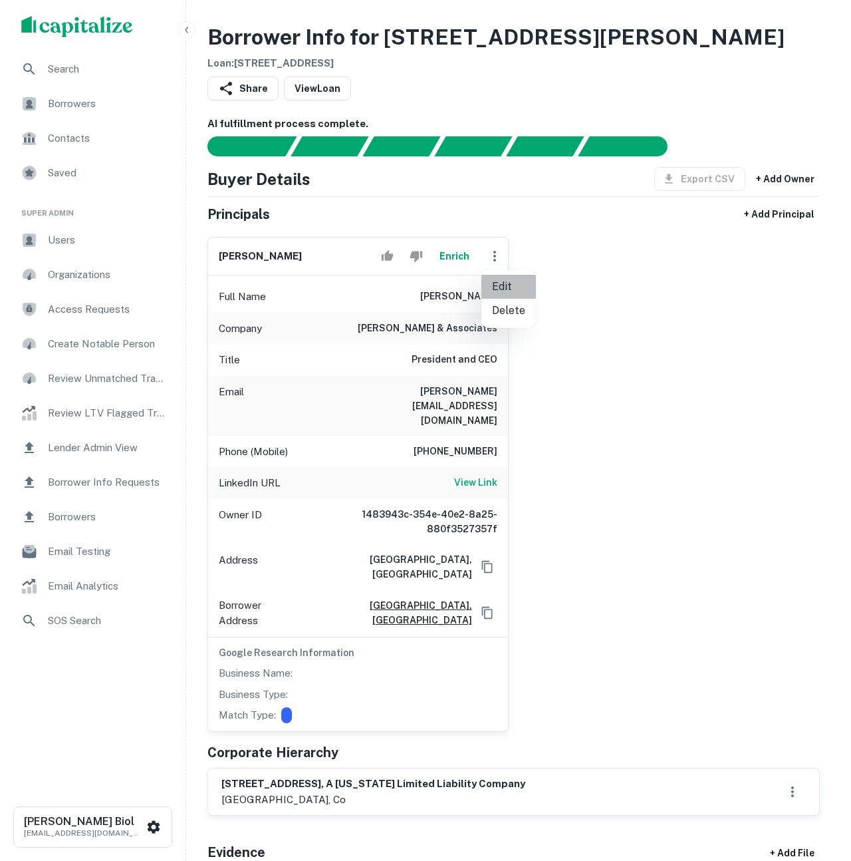
click at [507, 283] on li "Edit" at bounding box center [509, 287] width 55 height 24
select select "**"
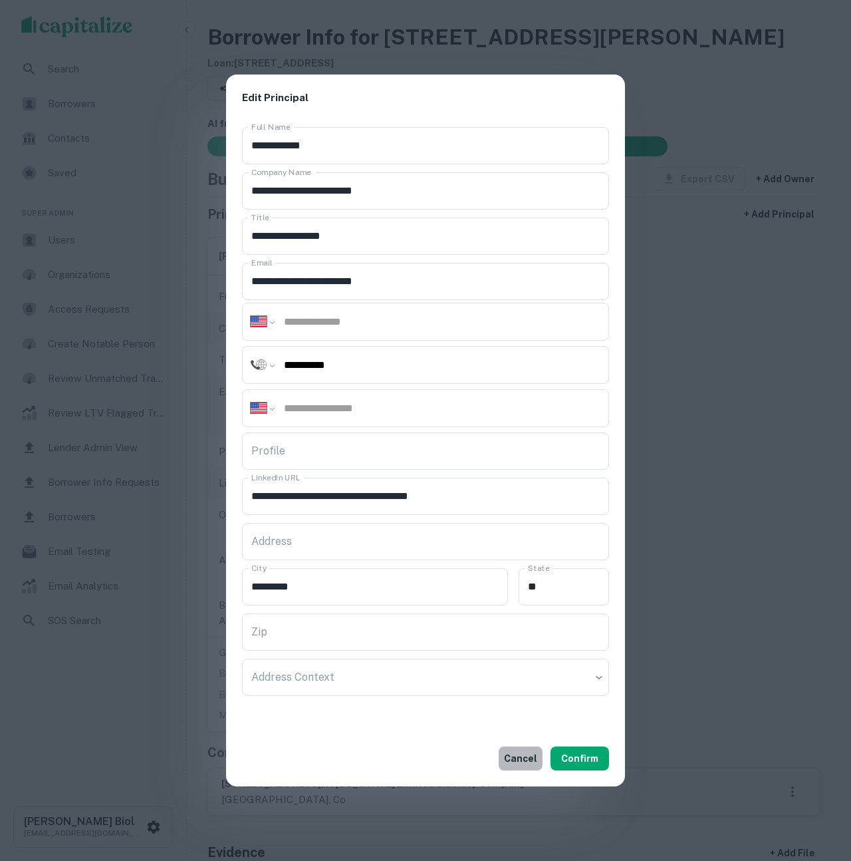
click at [528, 757] on button "Cancel" at bounding box center [521, 758] width 44 height 24
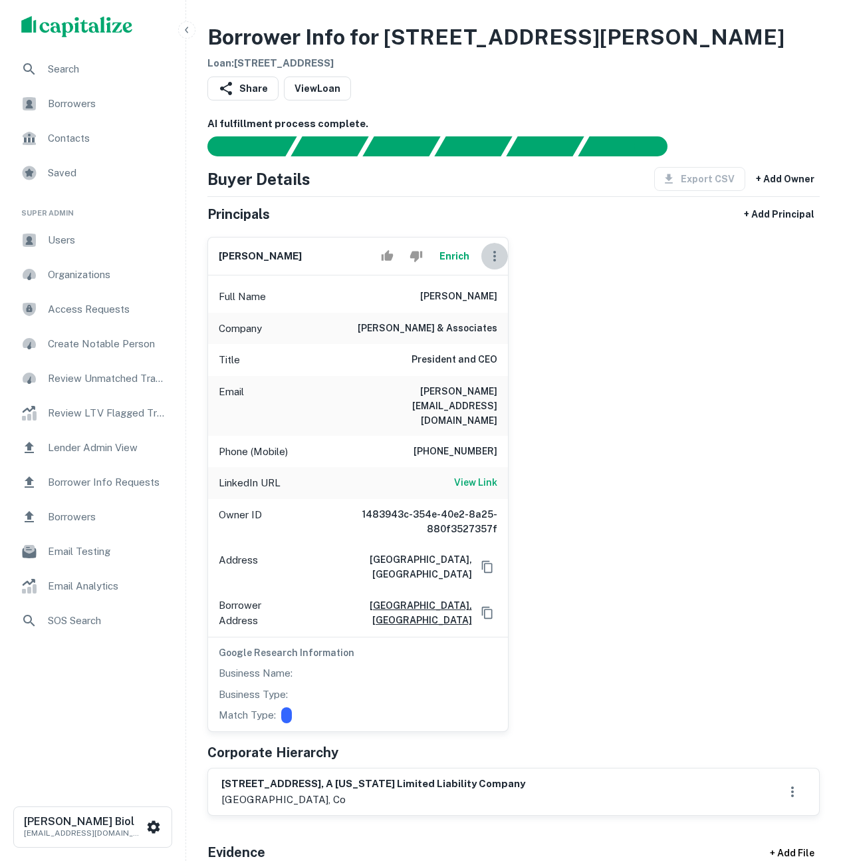
click at [494, 257] on icon "button" at bounding box center [495, 256] width 16 height 16
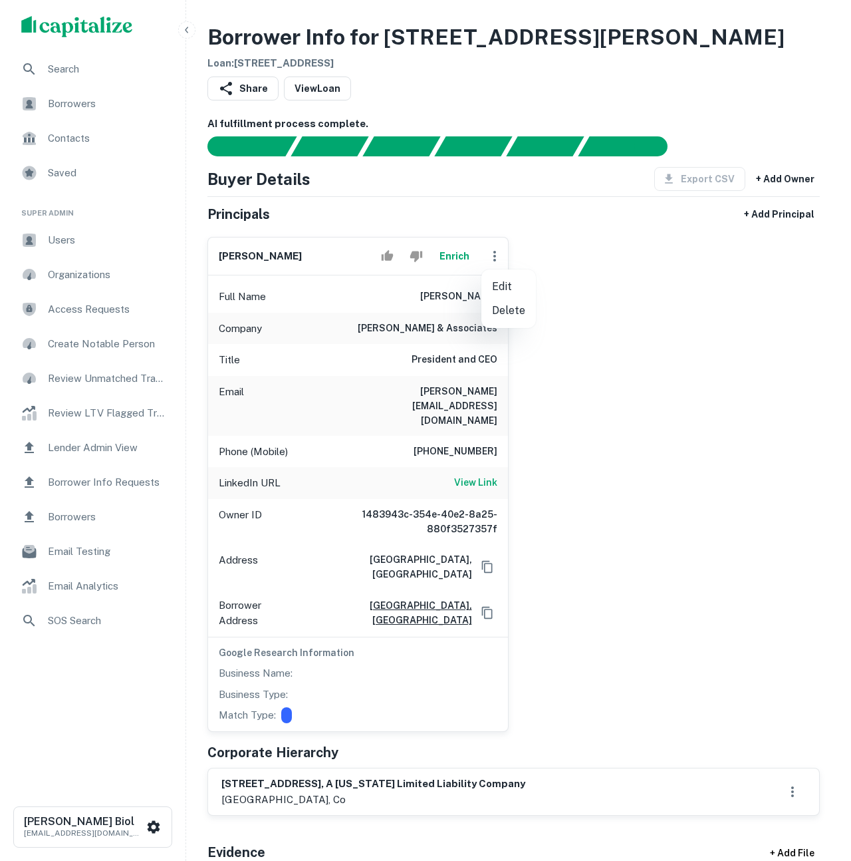
click at [690, 369] on div at bounding box center [425, 430] width 851 height 861
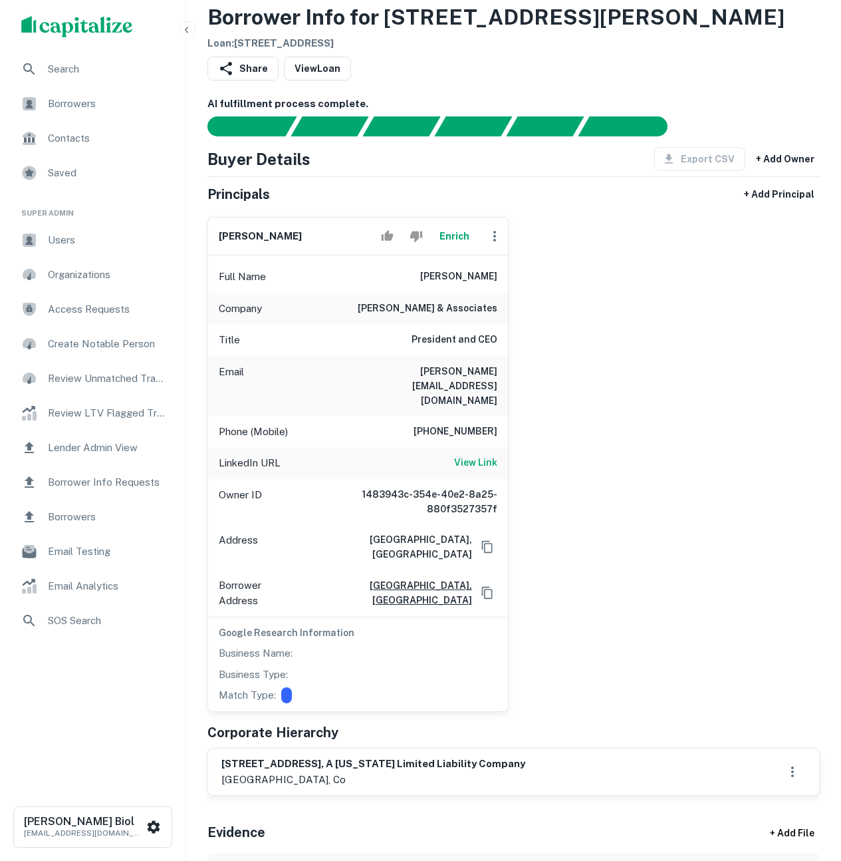
scroll to position [0, 0]
